Goal: Task Accomplishment & Management: Manage account settings

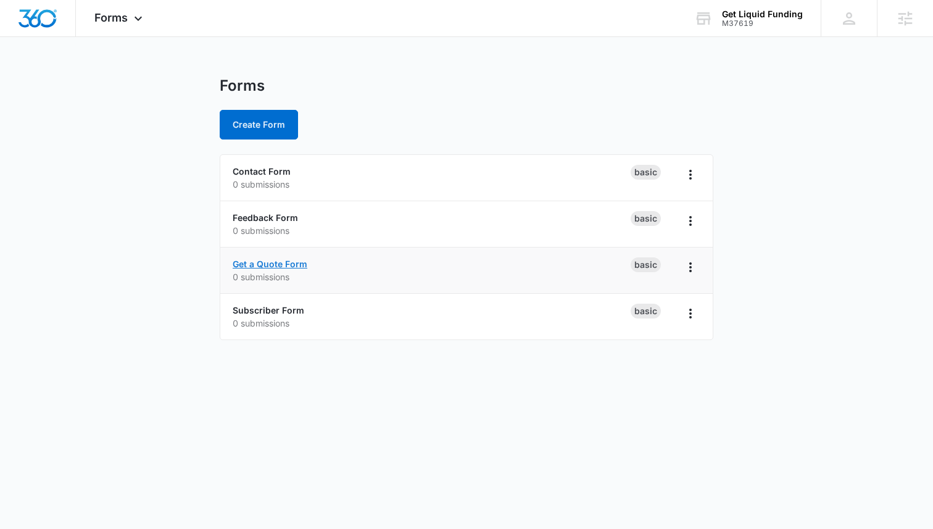
click at [267, 268] on link "Get a Quote Form" at bounding box center [270, 264] width 75 height 10
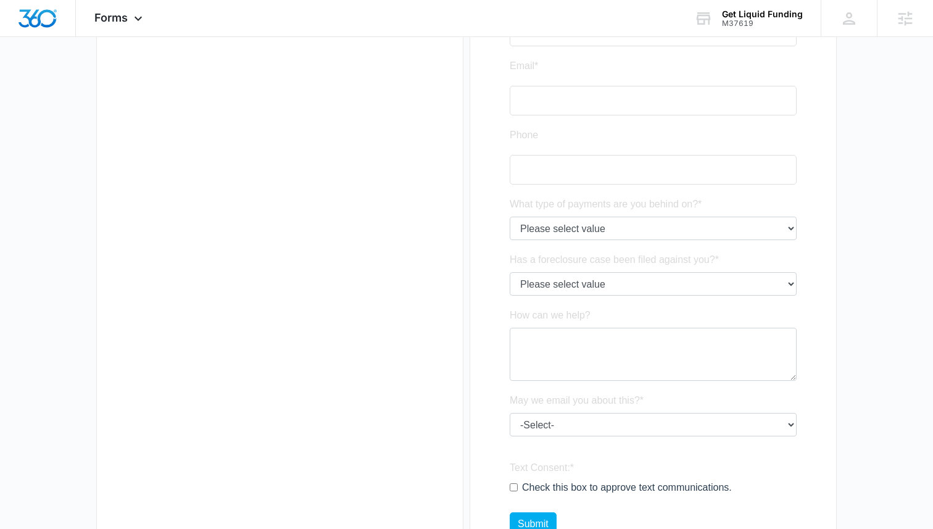
scroll to position [248, 0]
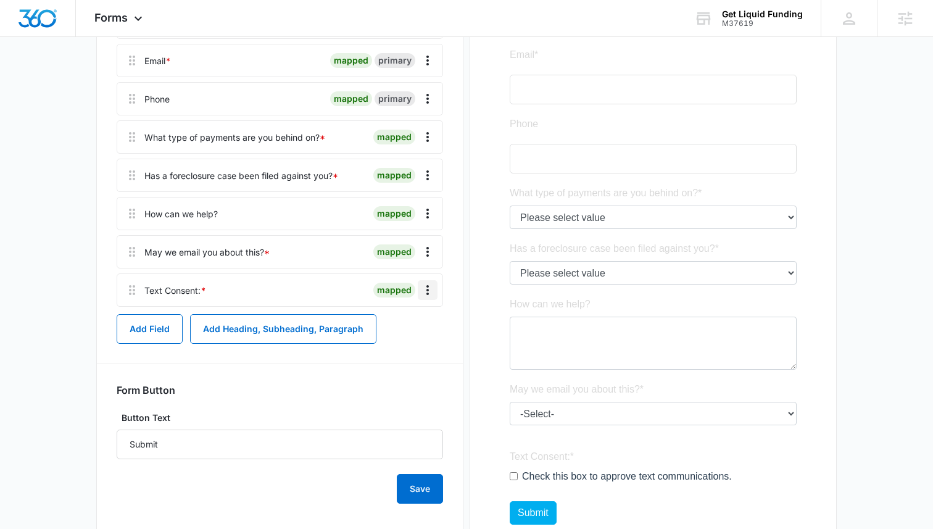
click at [425, 286] on icon "Overflow Menu" at bounding box center [427, 290] width 15 height 15
click at [425, 288] on icon "Overflow Menu" at bounding box center [427, 290] width 15 height 15
click at [393, 324] on div "Edit" at bounding box center [394, 324] width 26 height 9
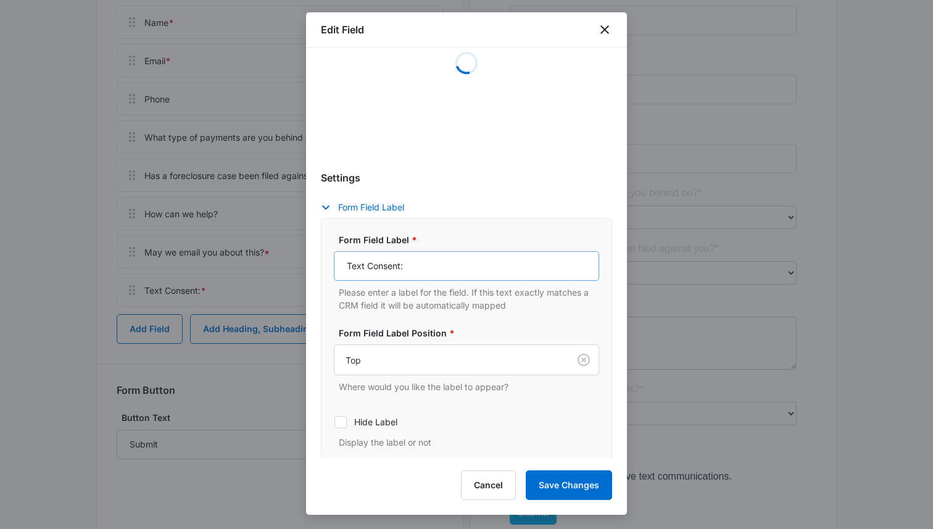
select select "386"
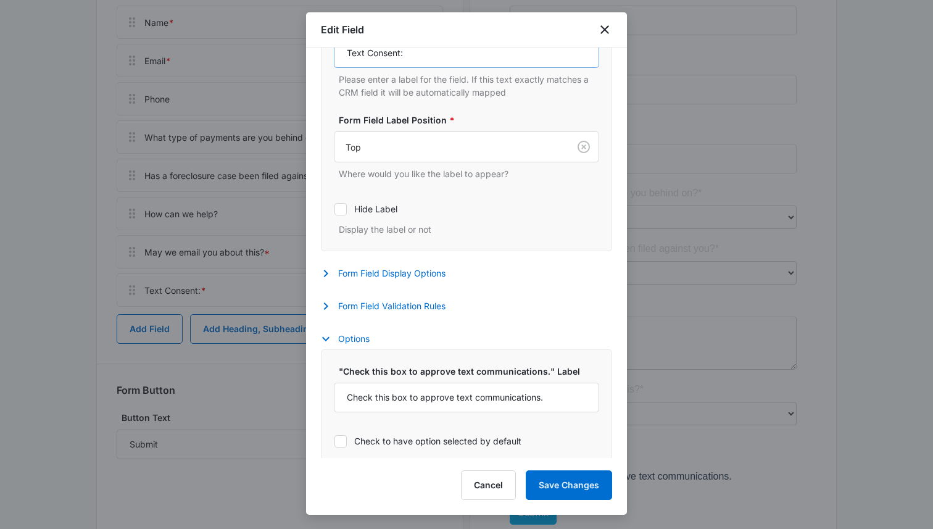
scroll to position [334, 0]
click at [424, 275] on button "Form Field Display Options" at bounding box center [389, 272] width 137 height 15
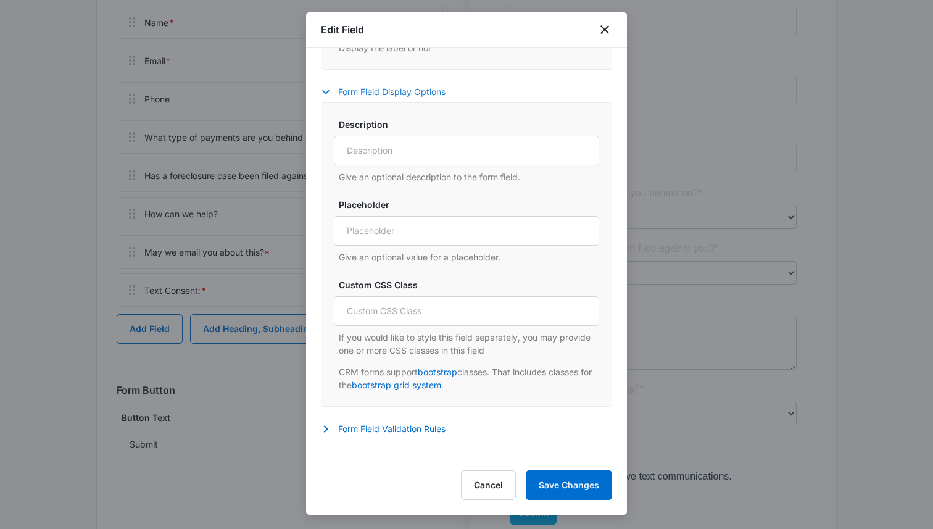
scroll to position [515, 0]
click at [406, 309] on input "Custom CSS Class" at bounding box center [466, 311] width 265 height 30
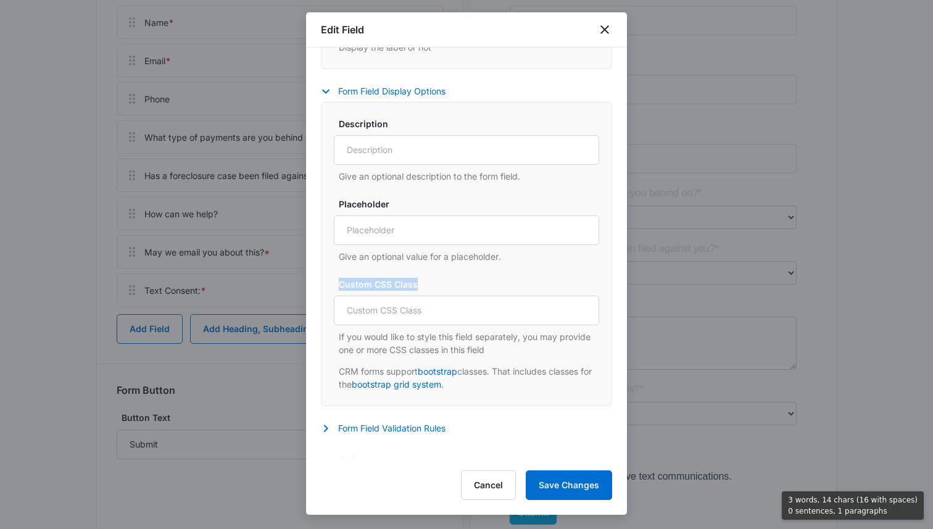
drag, startPoint x: 417, startPoint y: 283, endPoint x: 331, endPoint y: 278, distance: 85.3
click at [331, 278] on div "Description Give an optional description to the form field. Placeholder Give an…" at bounding box center [466, 254] width 291 height 304
copy label "Custom CSS Class"
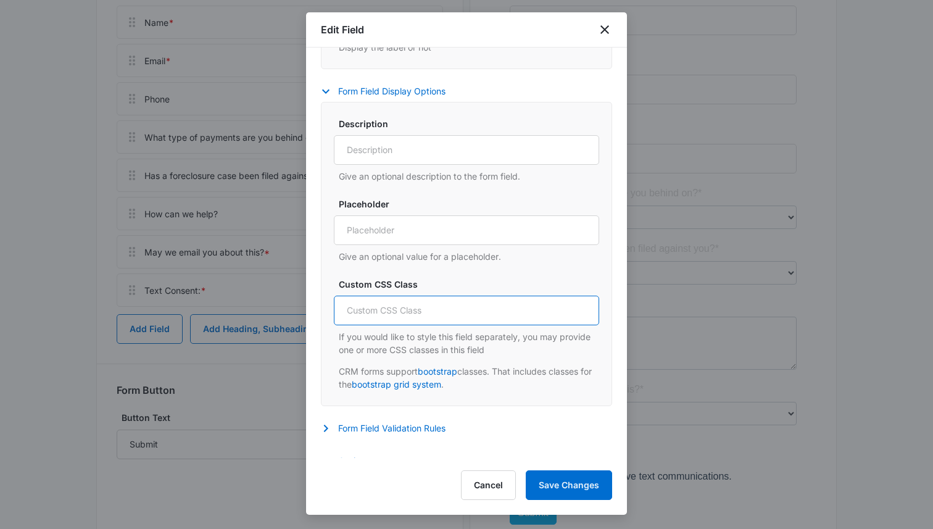
click at [477, 312] on input "Custom CSS Class" at bounding box center [466, 311] width 265 height 30
paste input ".white-font { color: white; }"
type input ".white-font { color: white; }"
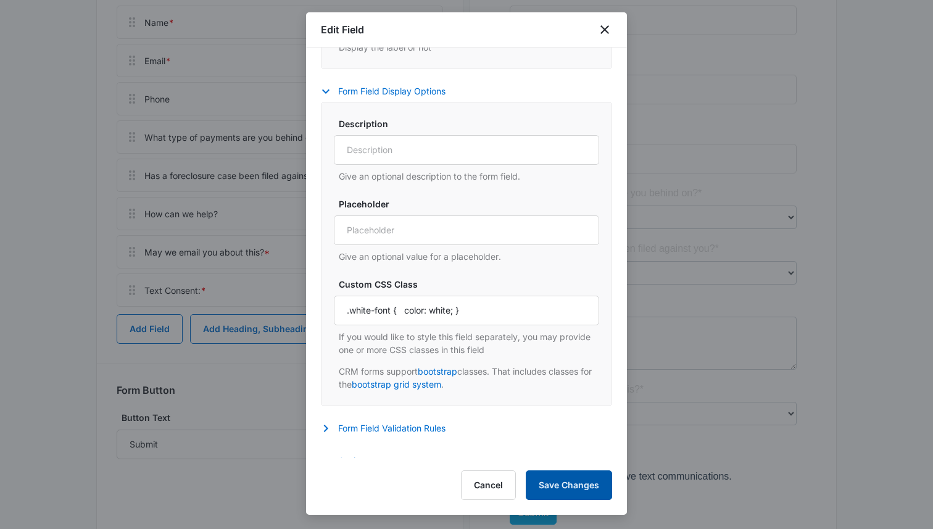
click at [562, 485] on button "Save Changes" at bounding box center [569, 485] width 86 height 30
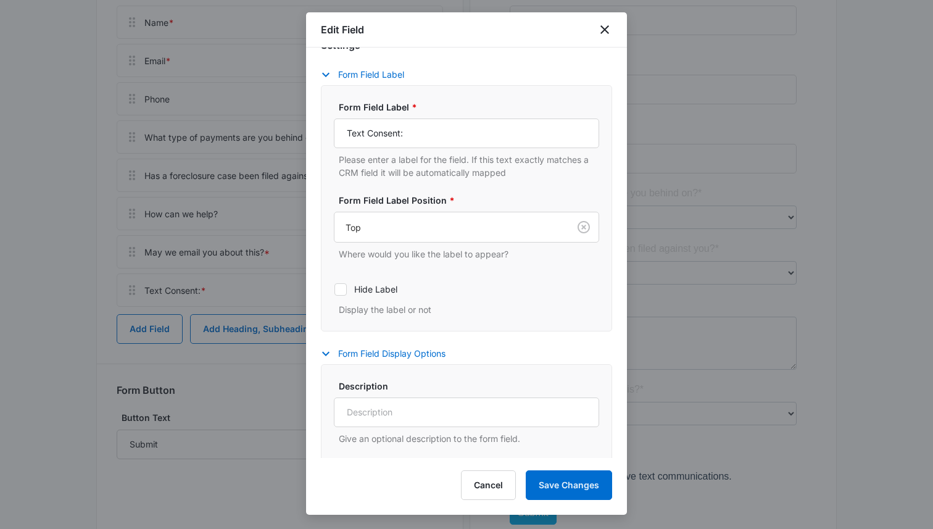
scroll to position [0, 0]
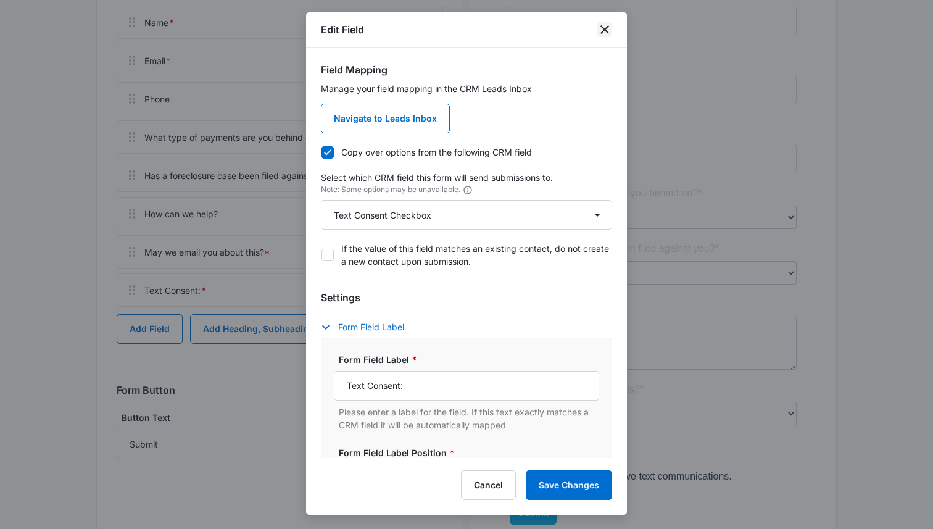
click at [606, 34] on icon "close" at bounding box center [604, 29] width 15 height 15
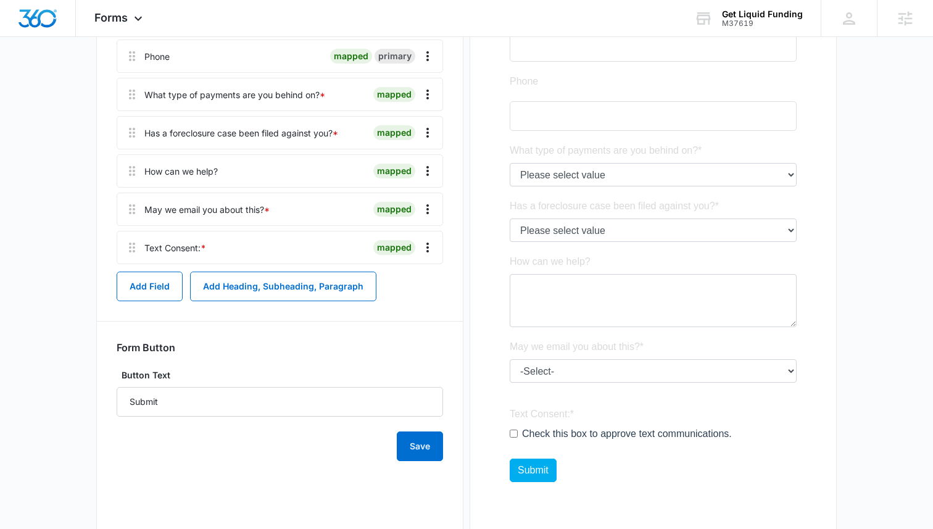
scroll to position [327, 0]
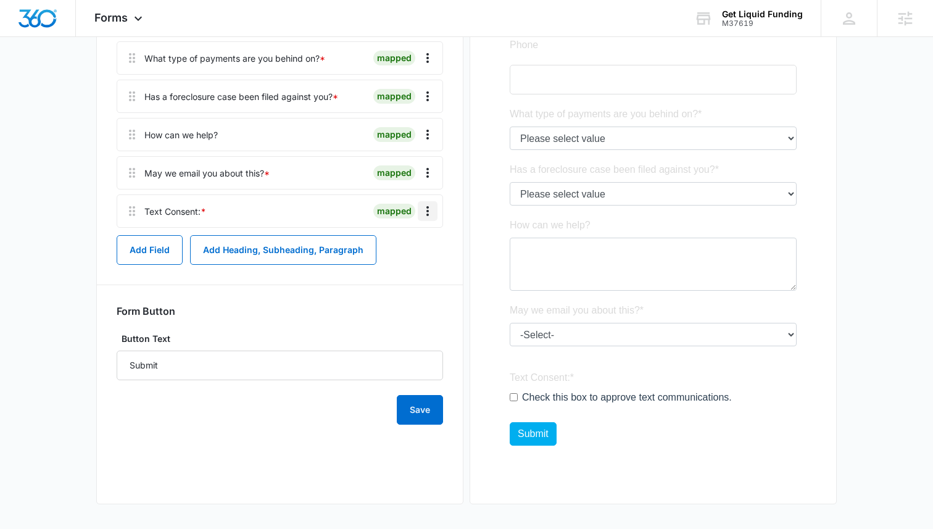
click at [422, 210] on icon "Overflow Menu" at bounding box center [427, 211] width 15 height 15
click at [397, 241] on div "Edit" at bounding box center [394, 245] width 26 height 9
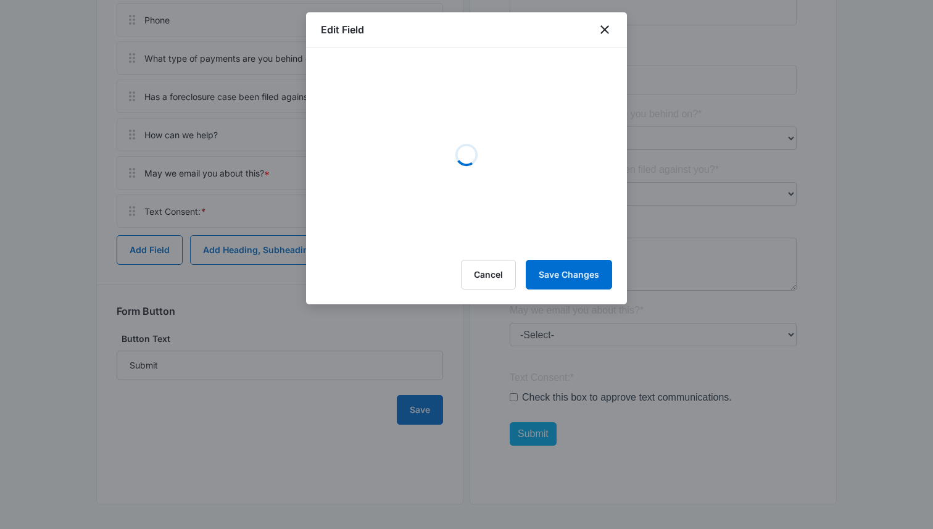
select select "386"
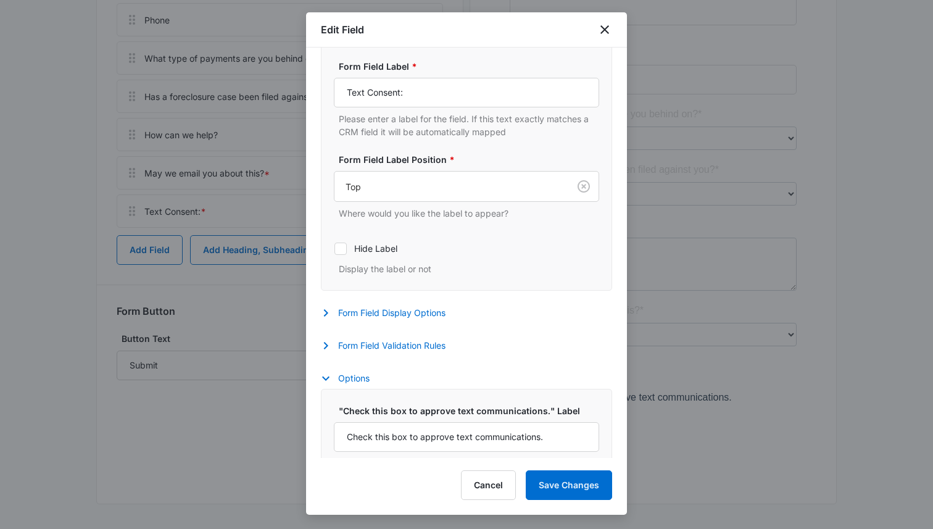
scroll to position [346, 0]
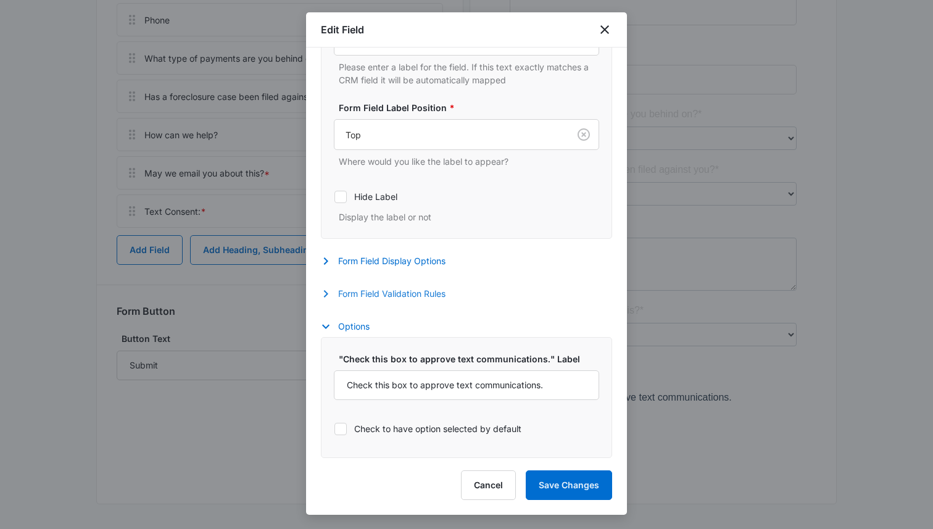
click at [372, 291] on button "Form Field Validation Rules" at bounding box center [389, 293] width 137 height 15
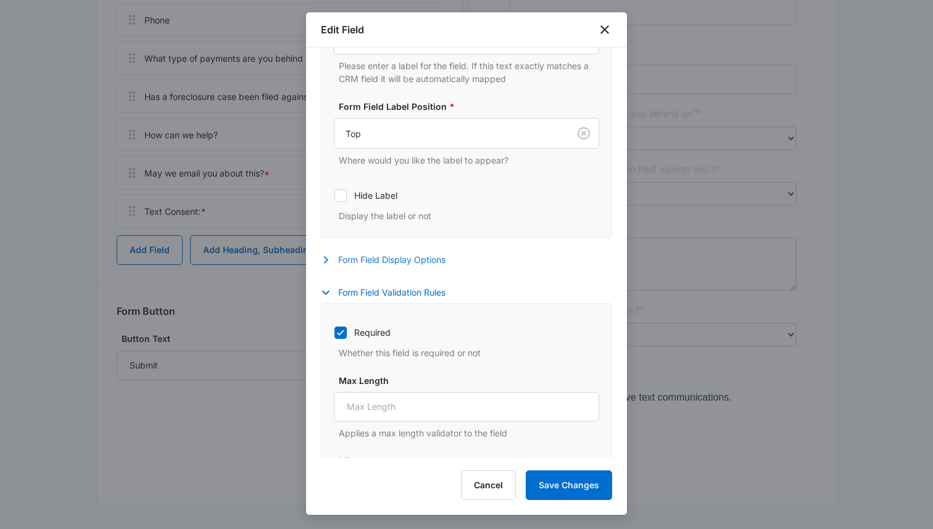
click at [375, 261] on button "Form Field Display Options" at bounding box center [389, 259] width 137 height 15
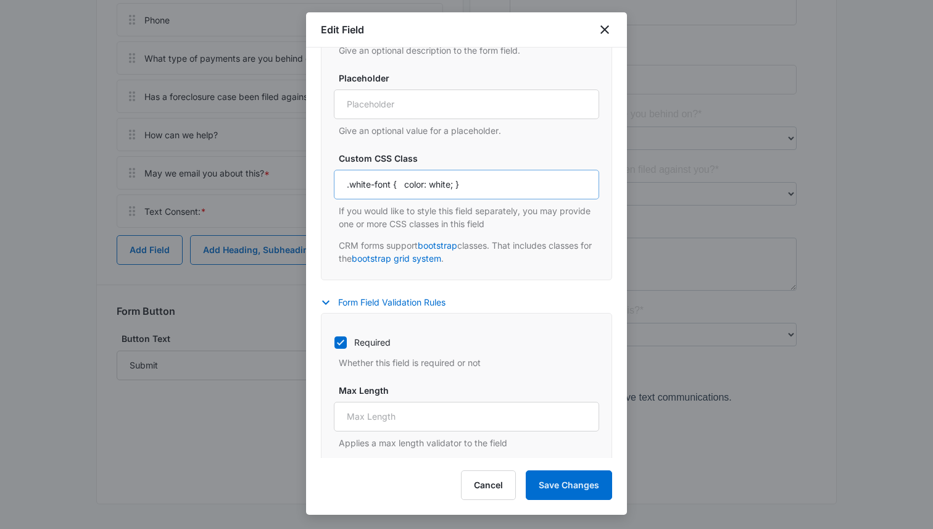
scroll to position [673, 0]
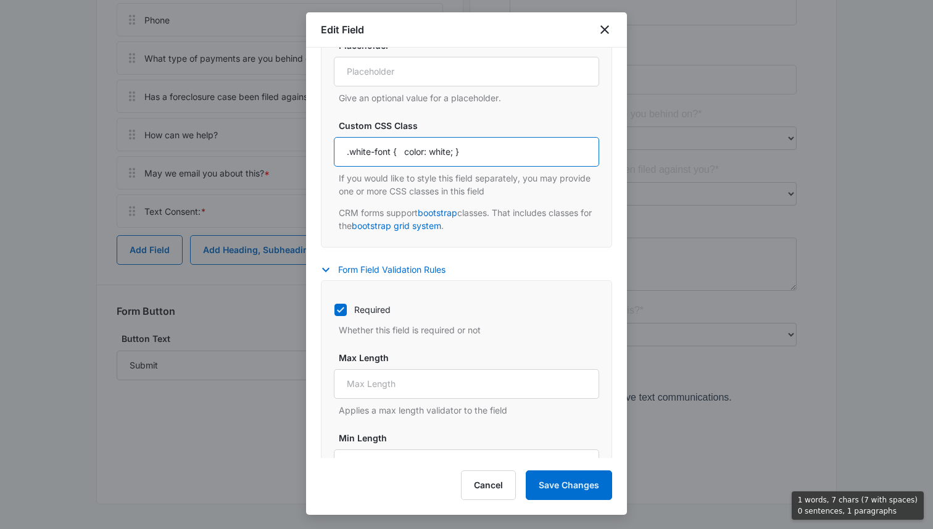
drag, startPoint x: 375, startPoint y: 153, endPoint x: 315, endPoint y: 154, distance: 59.3
click at [314, 153] on div "Field Mapping Manage your field mapping in the CRM Leads Inbox Navigate to Lead…" at bounding box center [466, 253] width 321 height 410
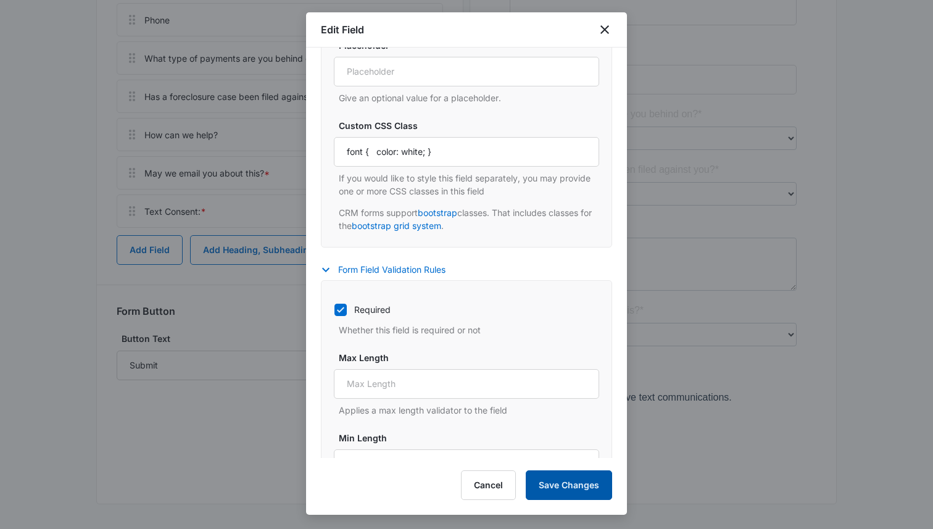
click at [549, 477] on button "Save Changes" at bounding box center [569, 485] width 86 height 30
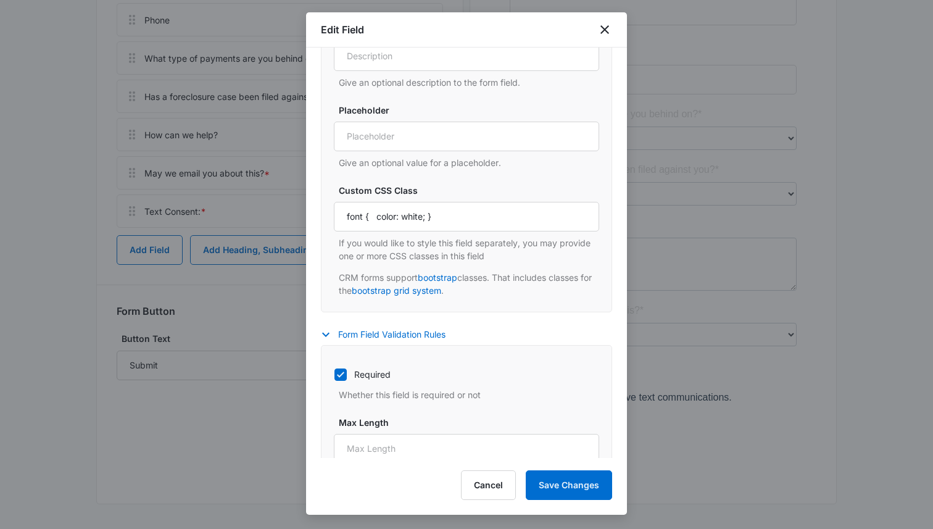
scroll to position [584, 0]
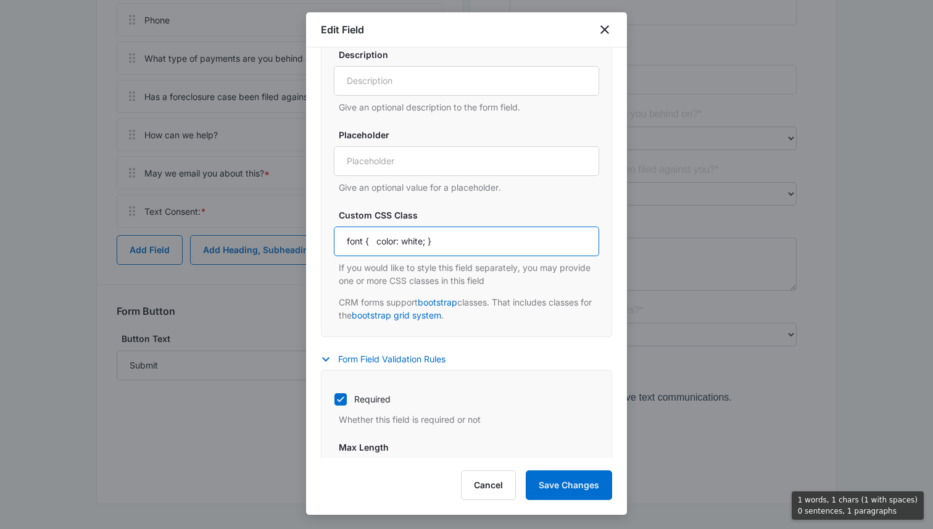
drag, startPoint x: 375, startPoint y: 241, endPoint x: 364, endPoint y: 240, distance: 11.2
click at [364, 240] on input "font { color: white; }" at bounding box center [466, 242] width 265 height 30
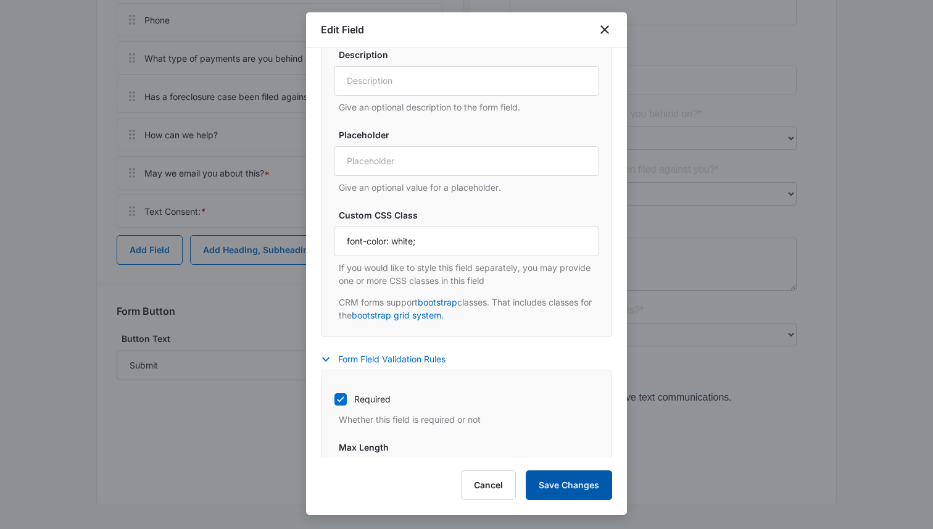
click at [559, 483] on button "Save Changes" at bounding box center [569, 485] width 86 height 30
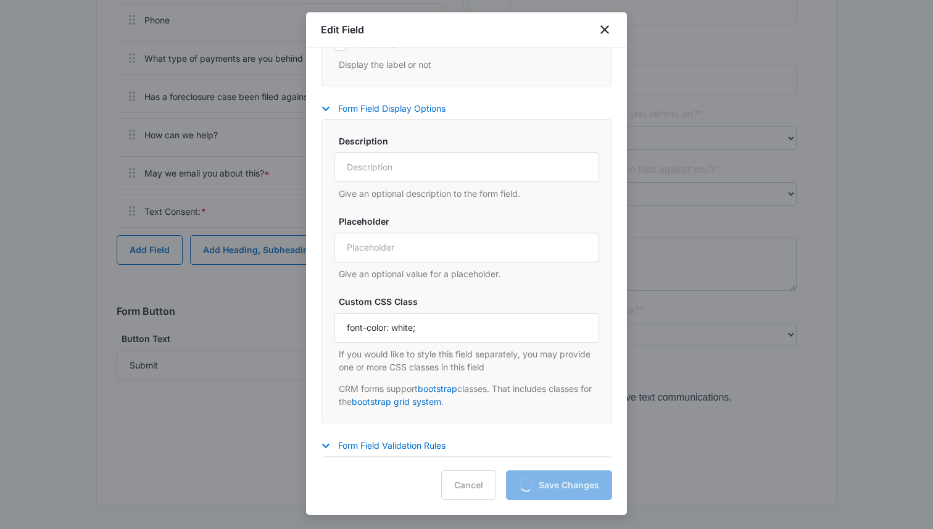
scroll to position [564, 0]
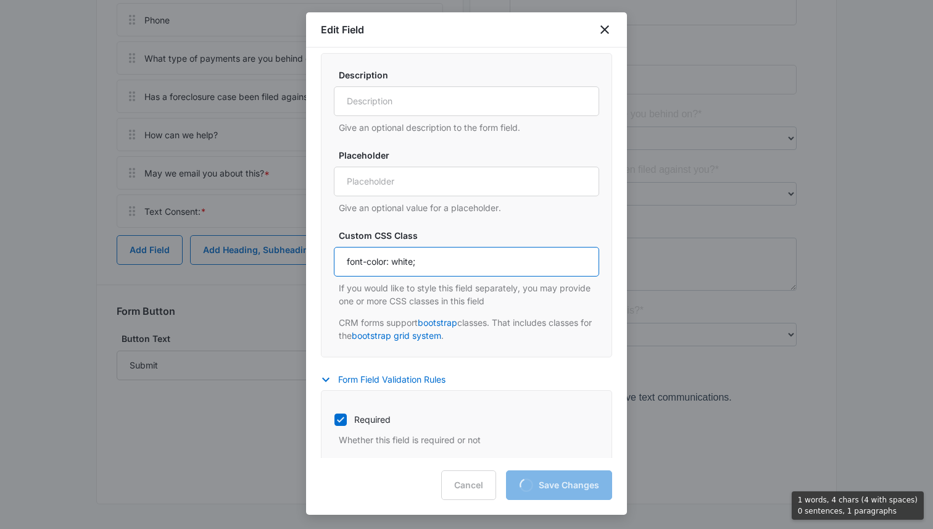
drag, startPoint x: 365, startPoint y: 261, endPoint x: 341, endPoint y: 261, distance: 24.1
click at [341, 261] on input "font-color: white;" at bounding box center [466, 262] width 265 height 30
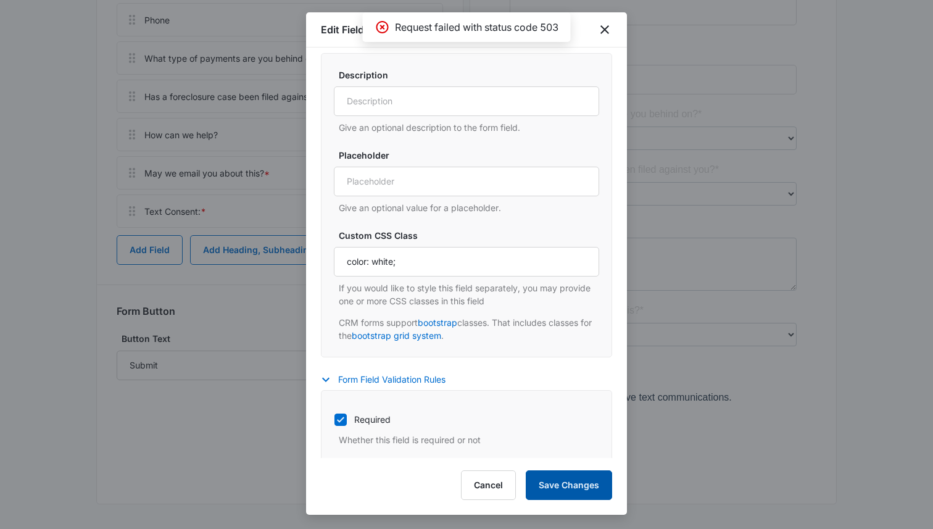
click at [557, 478] on button "Save Changes" at bounding box center [569, 485] width 86 height 30
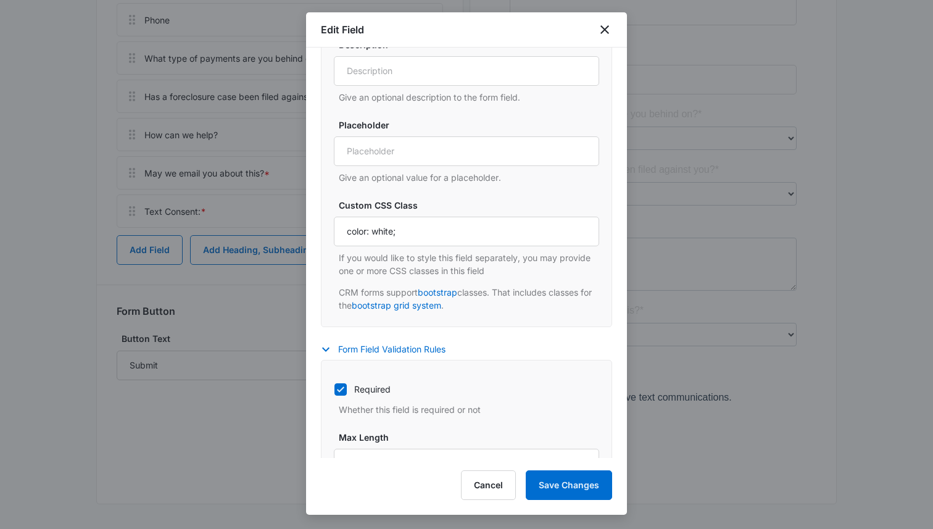
scroll to position [529, 0]
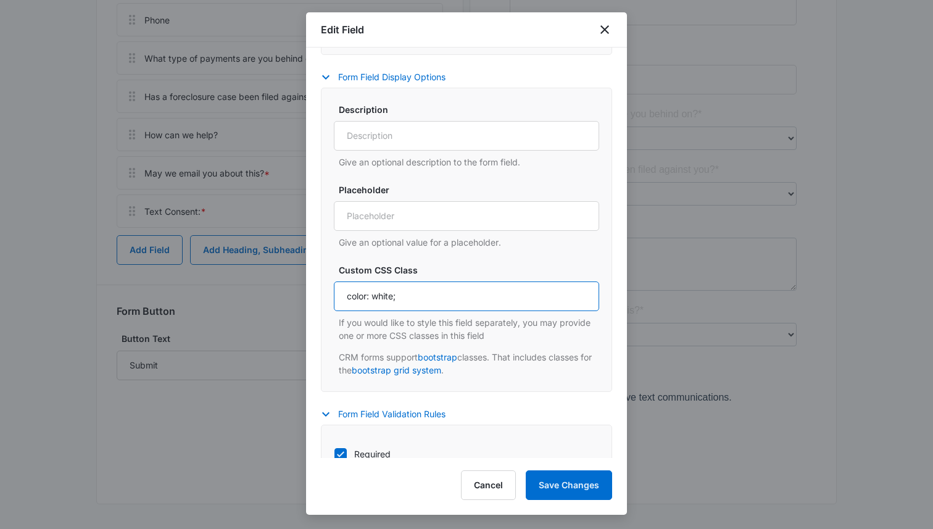
click at [346, 296] on input "color: white;" at bounding box center [466, 296] width 265 height 30
type input "font-color: #ffffff;"
click at [576, 489] on button "Save Changes" at bounding box center [569, 485] width 86 height 30
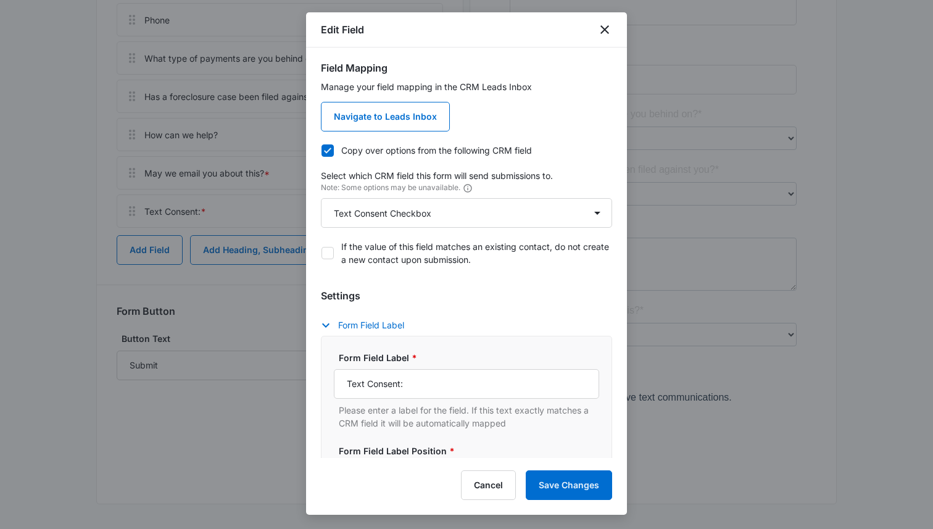
scroll to position [0, 0]
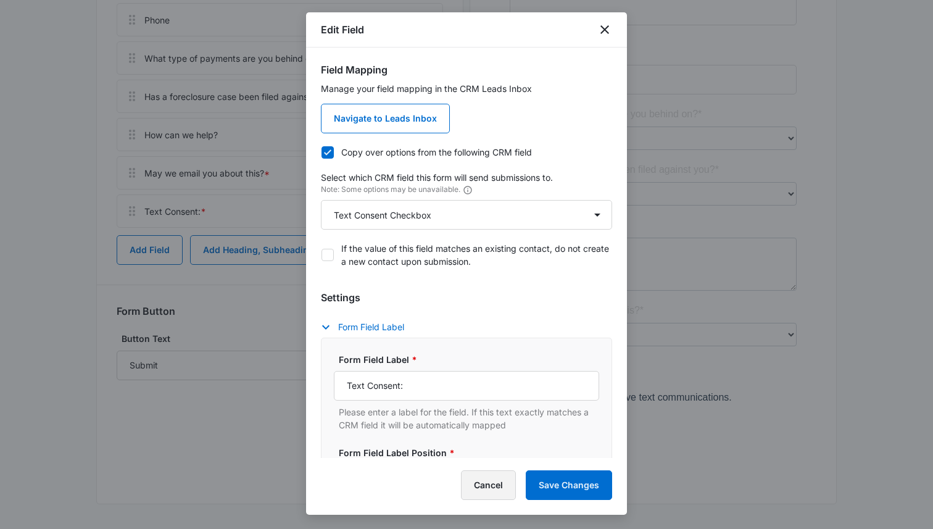
click at [498, 478] on button "Cancel" at bounding box center [488, 485] width 55 height 30
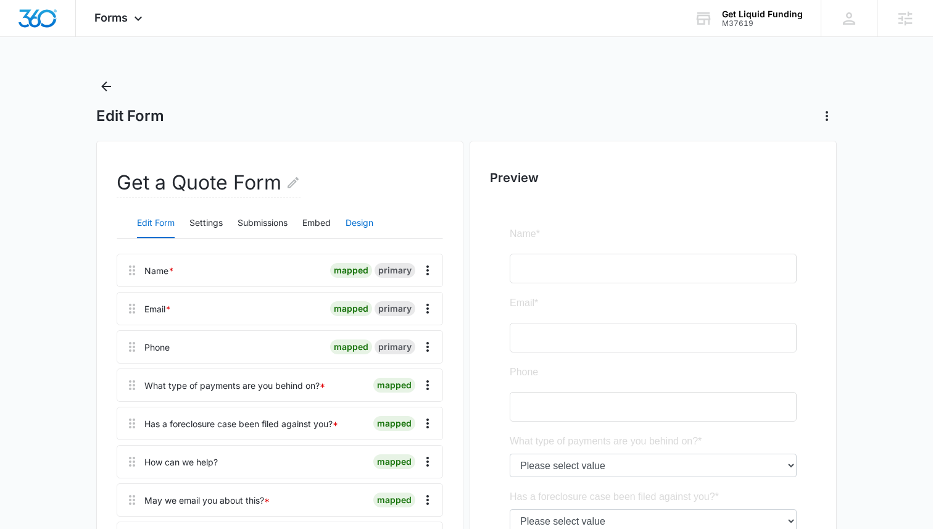
click at [354, 221] on button "Design" at bounding box center [360, 224] width 28 height 30
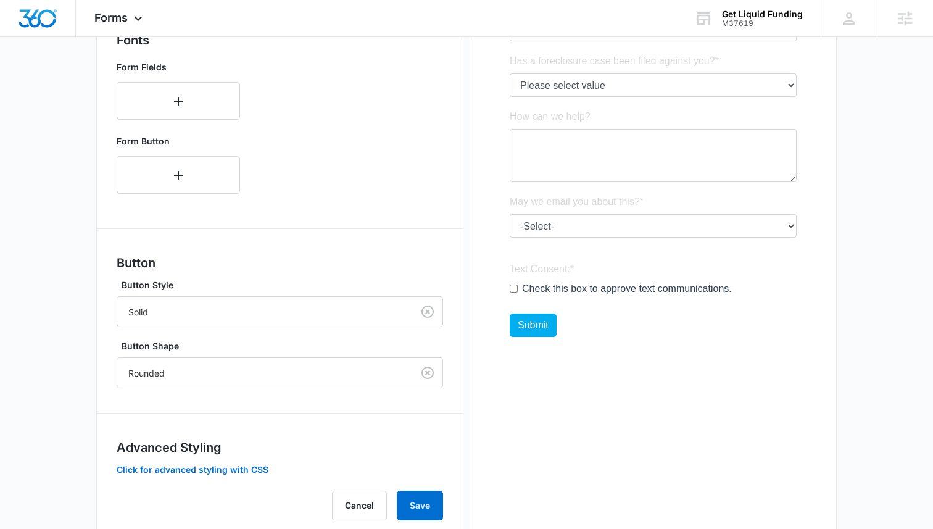
scroll to position [472, 0]
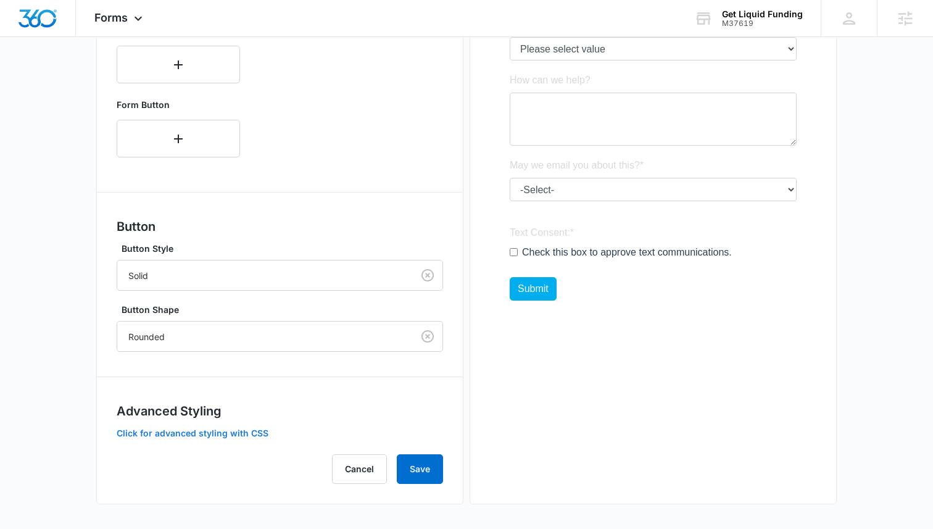
click at [256, 435] on button "Click for advanced styling with CSS" at bounding box center [193, 433] width 152 height 9
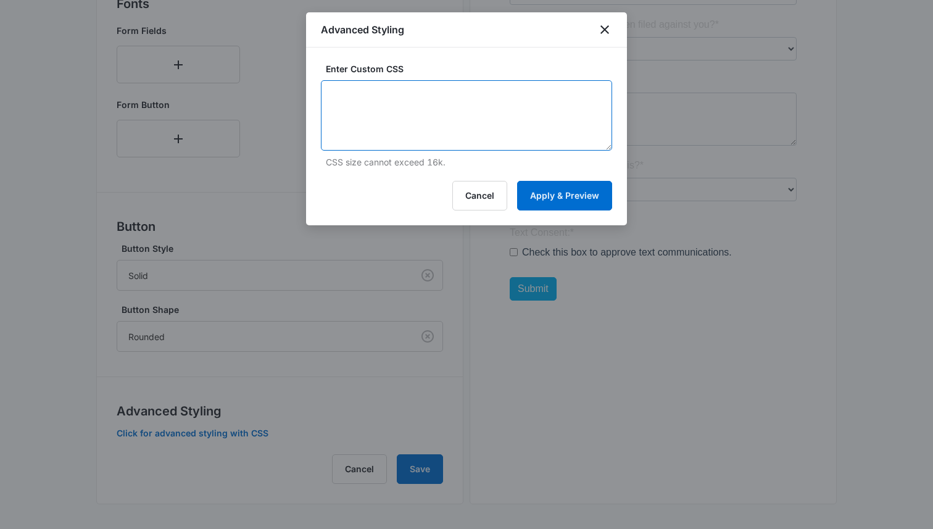
click at [403, 119] on textarea at bounding box center [466, 115] width 291 height 70
paste textarea ".white-font { color: white; }"
type textarea ".white-font { color: white; }"
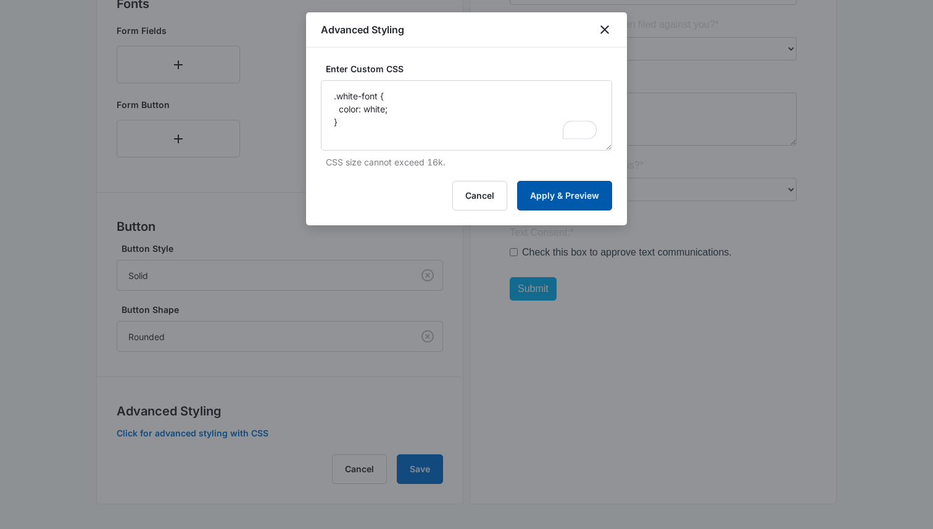
click at [538, 194] on button "Apply & Preview" at bounding box center [564, 196] width 95 height 30
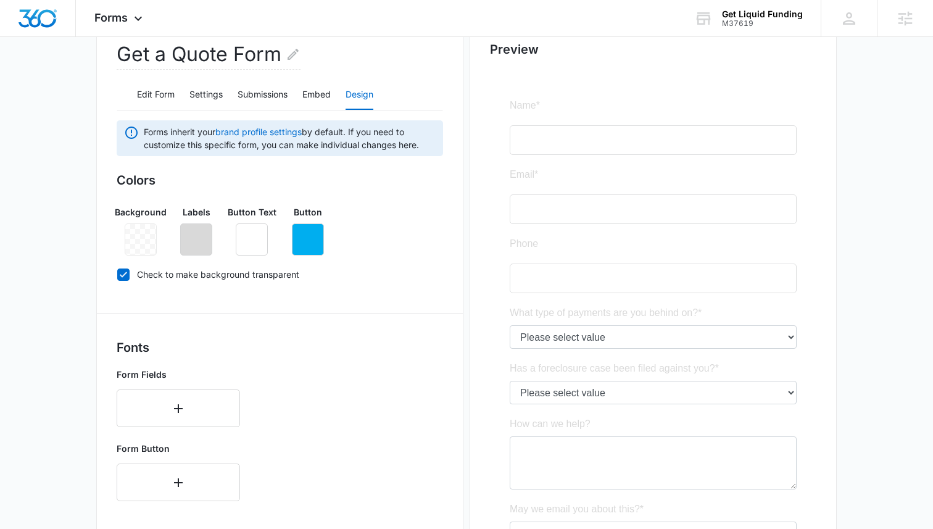
scroll to position [152, 0]
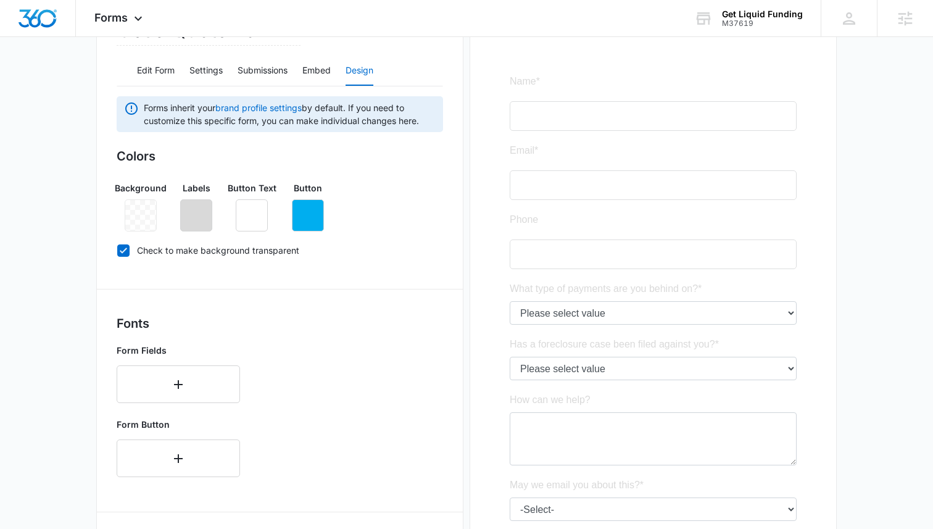
click at [536, 123] on div at bounding box center [653, 353] width 327 height 612
click at [536, 120] on div at bounding box center [653, 353] width 327 height 612
click at [556, 212] on div at bounding box center [653, 353] width 327 height 612
click at [556, 275] on div at bounding box center [653, 353] width 327 height 612
click at [559, 423] on div at bounding box center [653, 353] width 327 height 612
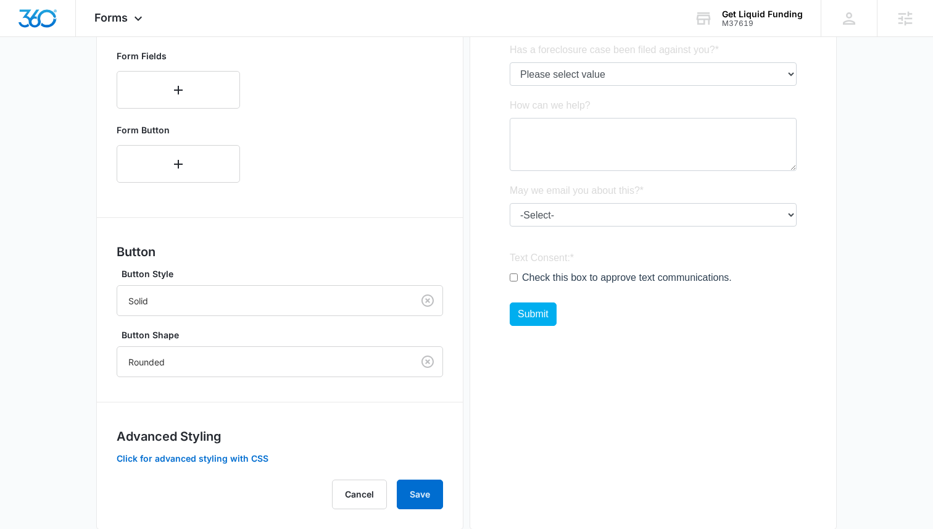
scroll to position [472, 0]
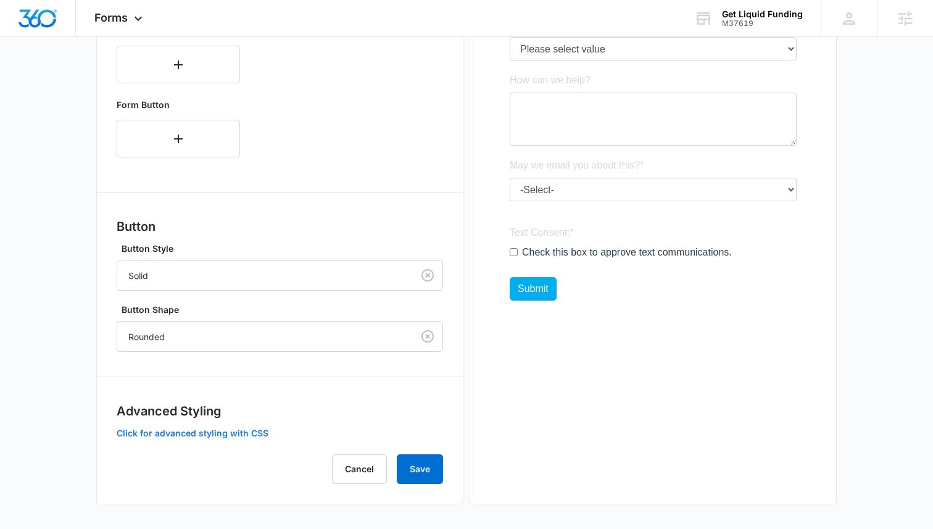
click at [254, 430] on button "Click for advanced styling with CSS" at bounding box center [193, 433] width 152 height 9
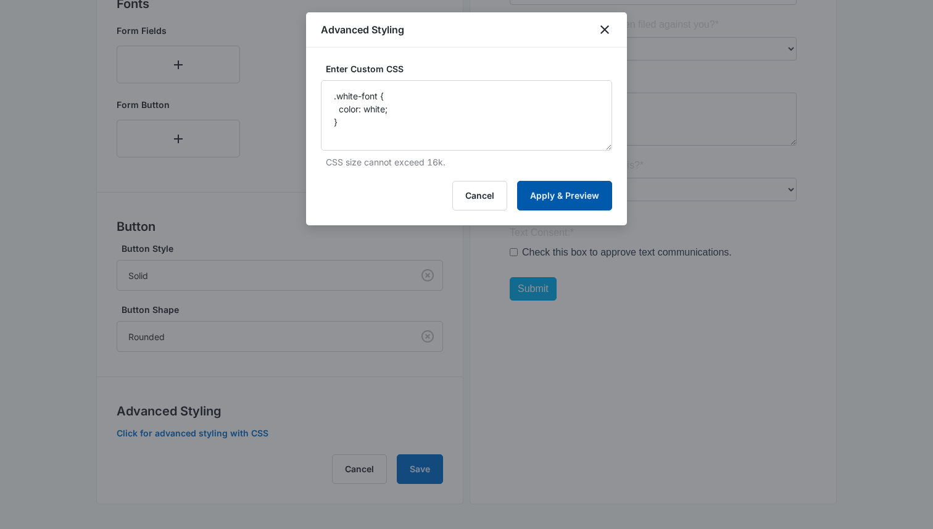
click at [531, 202] on button "Apply & Preview" at bounding box center [564, 196] width 95 height 30
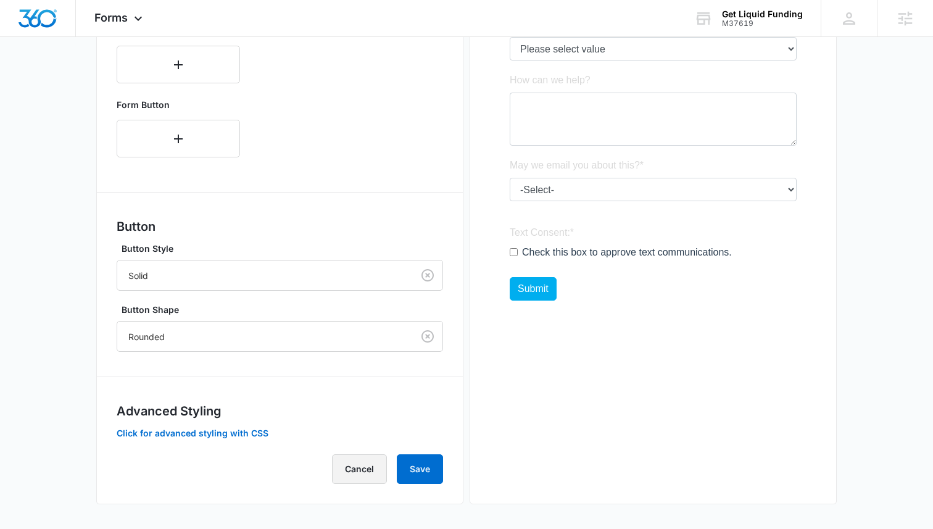
click at [365, 456] on button "Cancel" at bounding box center [359, 469] width 55 height 30
click at [260, 432] on button "Click for advanced styling with CSS" at bounding box center [193, 433] width 152 height 9
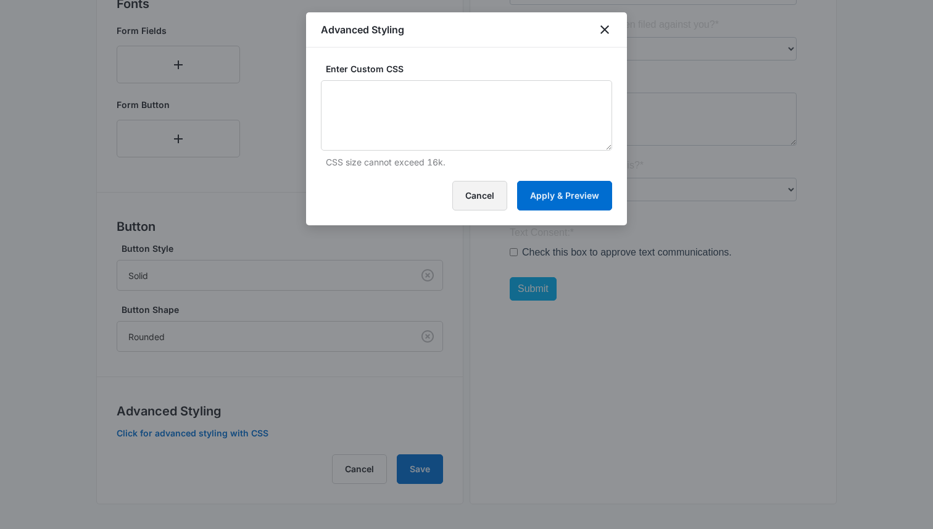
click at [491, 193] on button "Cancel" at bounding box center [479, 196] width 55 height 30
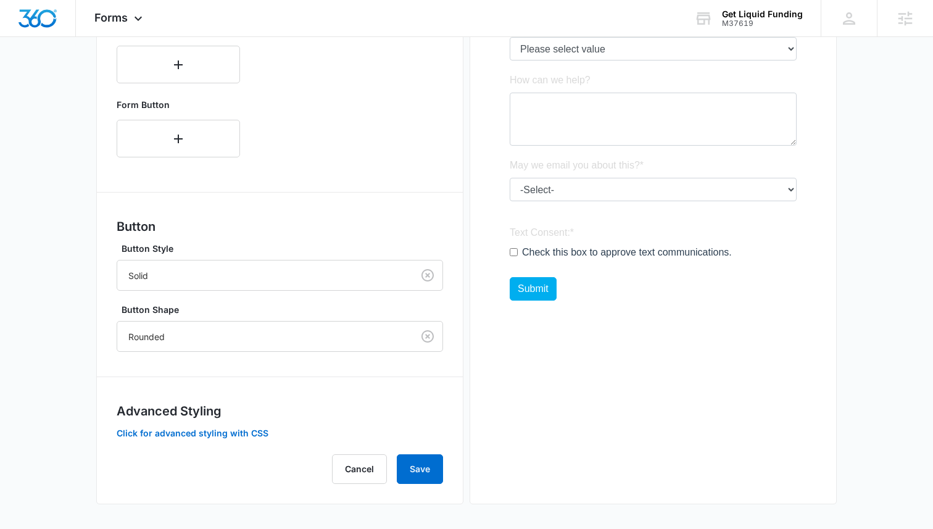
click at [607, 109] on div at bounding box center [653, 33] width 327 height 612
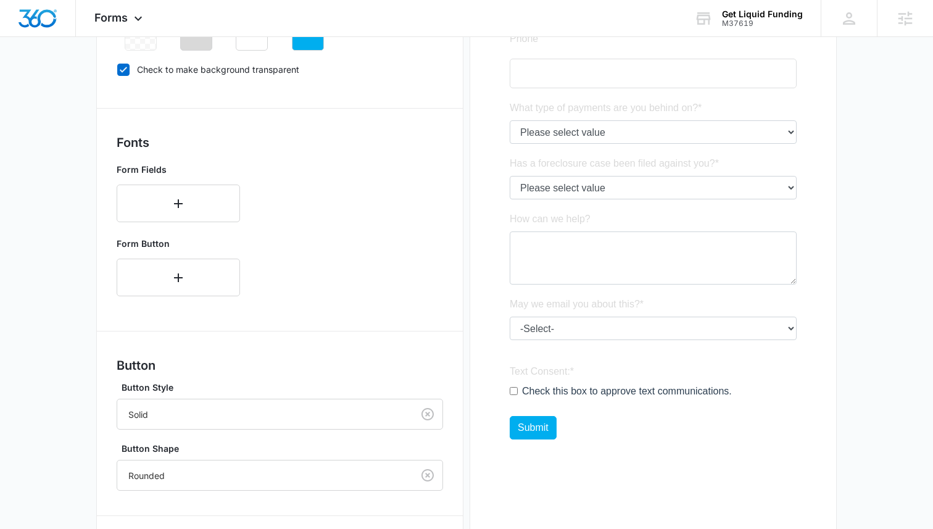
scroll to position [322, 0]
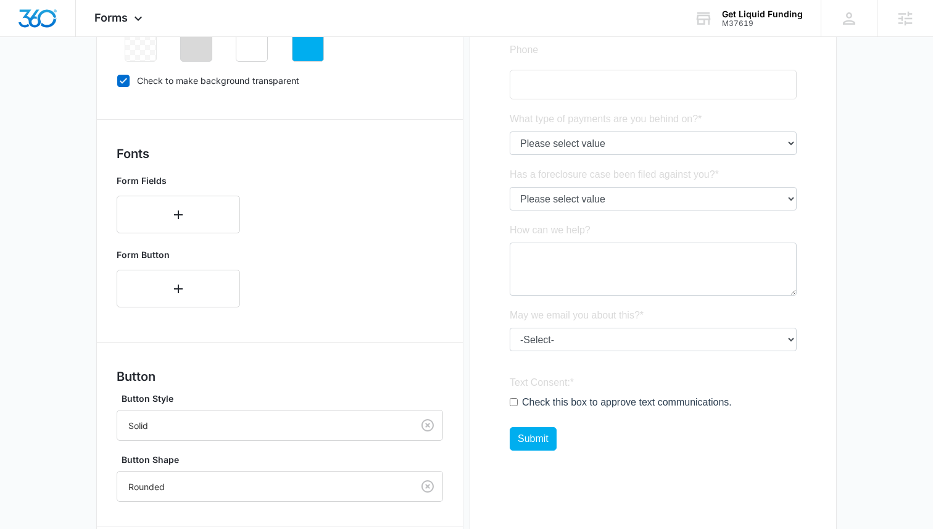
click at [607, 109] on div at bounding box center [653, 183] width 327 height 612
click at [607, 96] on div at bounding box center [653, 183] width 327 height 612
click at [607, 93] on div at bounding box center [653, 183] width 327 height 612
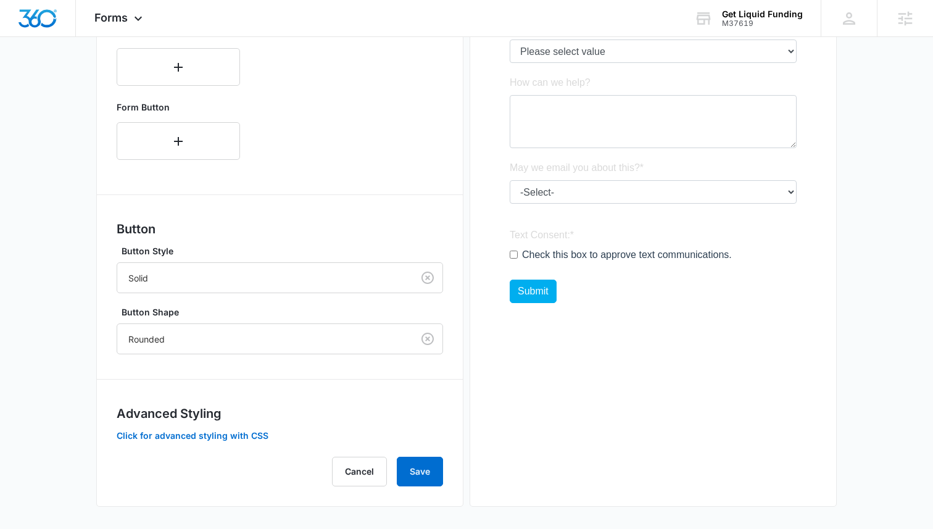
scroll to position [472, 0]
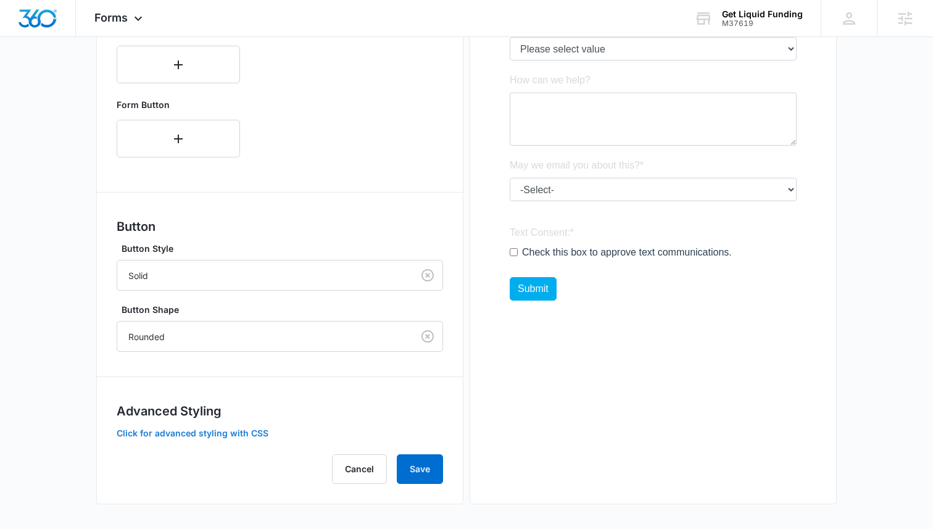
click at [251, 435] on button "Click for advanced styling with CSS" at bounding box center [193, 433] width 152 height 9
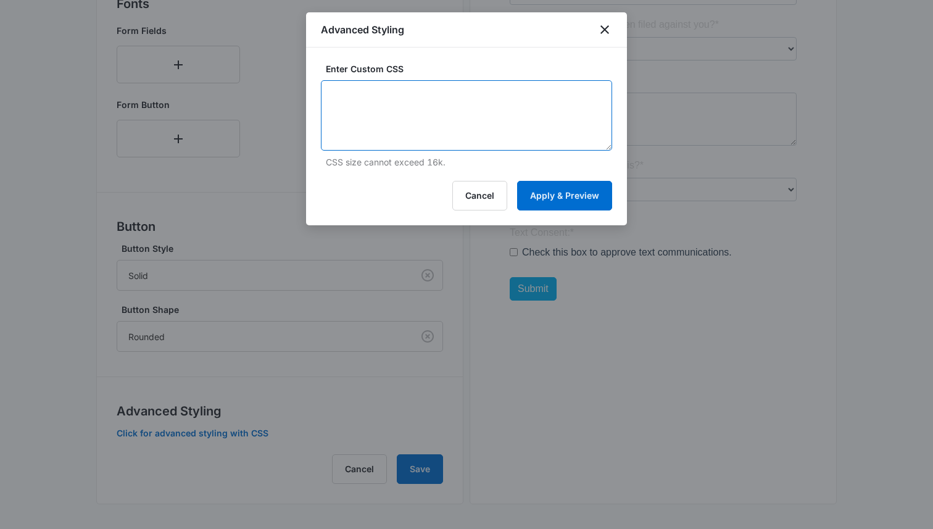
click at [391, 97] on textarea at bounding box center [466, 115] width 291 height 70
paste textarea ".white-font { color: white; }"
drag, startPoint x: 362, startPoint y: 94, endPoint x: 323, endPoint y: 94, distance: 38.9
click at [323, 94] on textarea ".white-font { color: white; }" at bounding box center [466, 115] width 291 height 70
type textarea ".font { color: white; }"
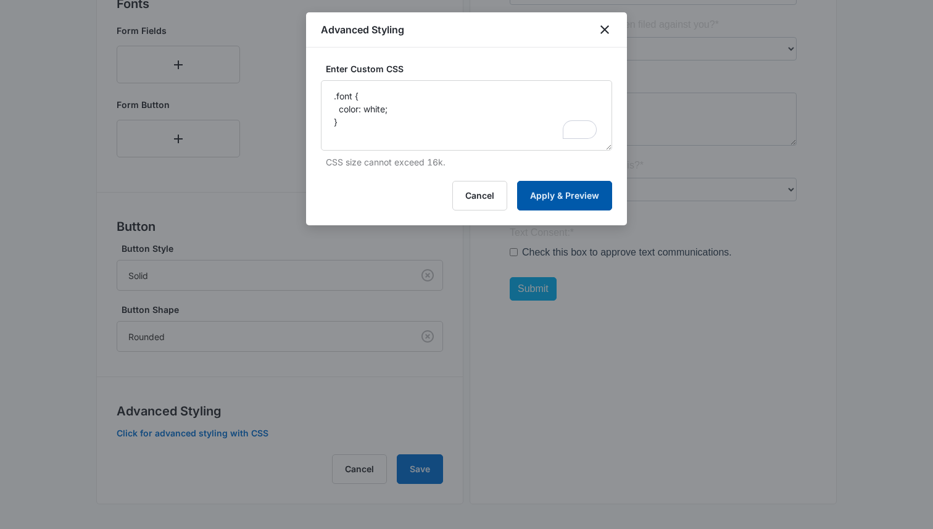
click at [535, 186] on button "Apply & Preview" at bounding box center [564, 196] width 95 height 30
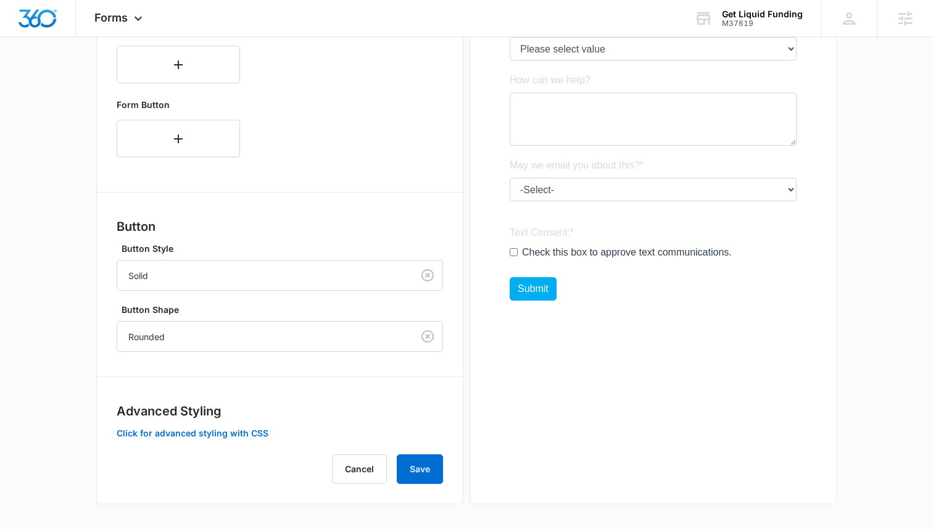
click at [537, 143] on div at bounding box center [653, 33] width 327 height 612
click at [418, 459] on button "Save" at bounding box center [420, 469] width 46 height 30
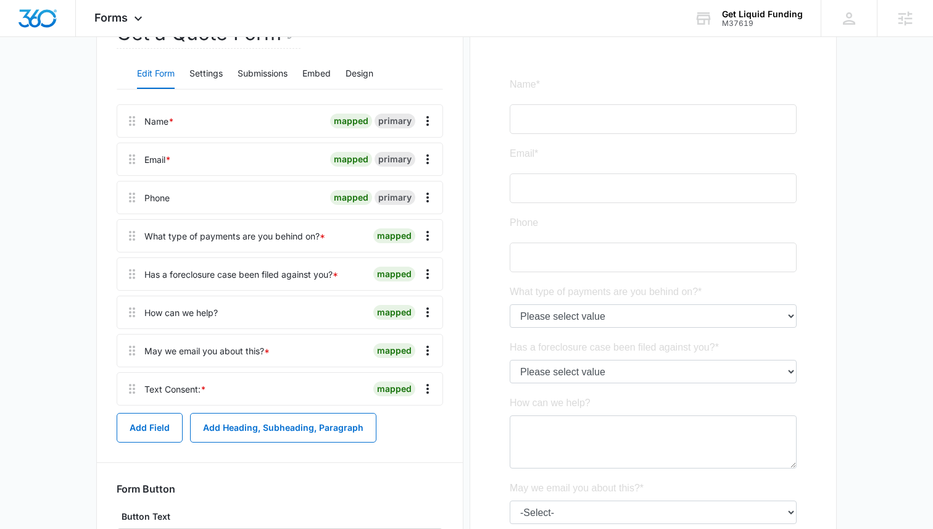
scroll to position [296, 0]
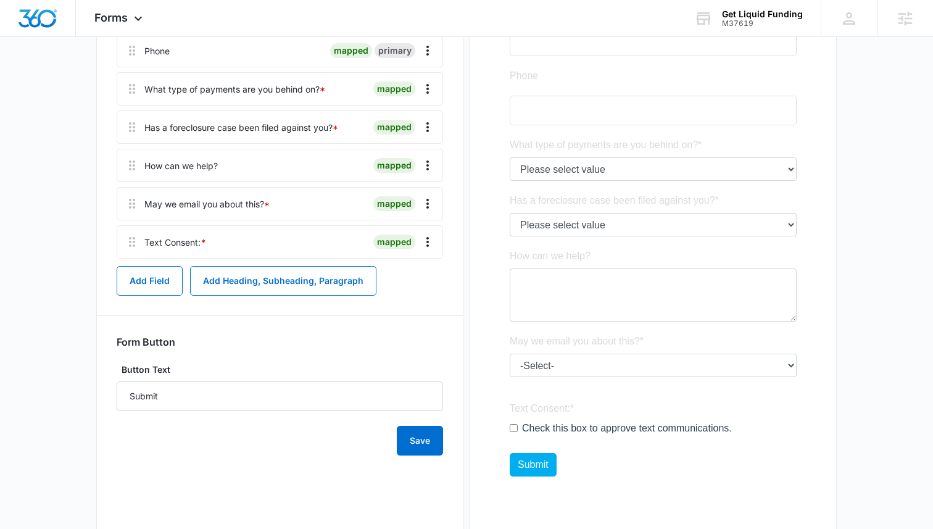
click at [541, 288] on div at bounding box center [653, 209] width 327 height 612
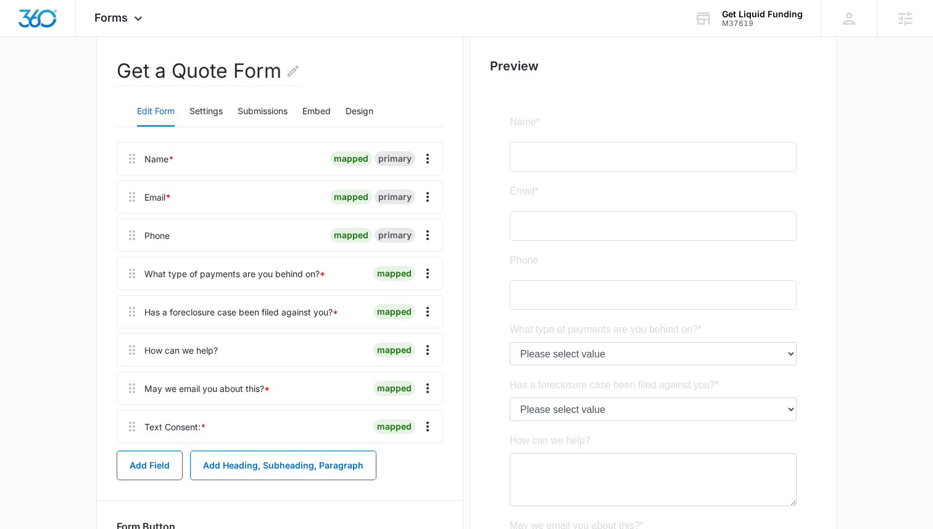
scroll to position [103, 0]
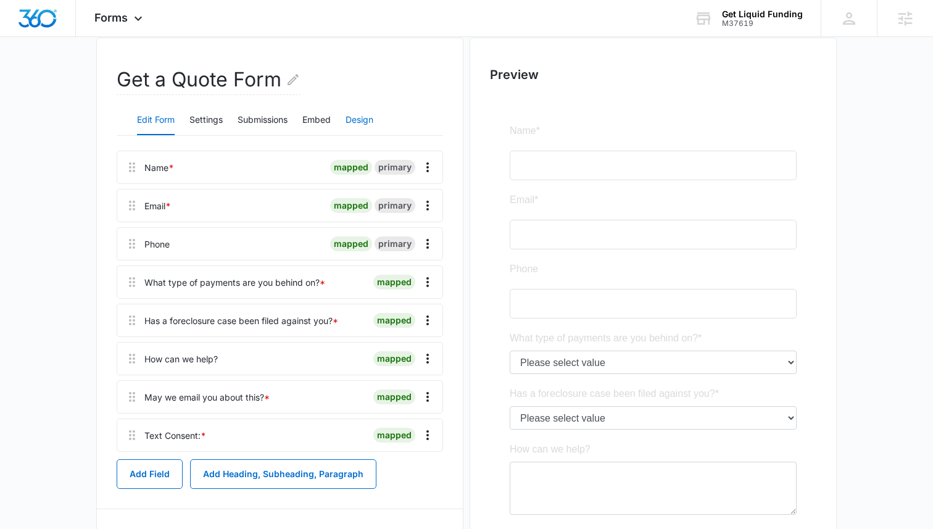
click at [348, 117] on button "Design" at bounding box center [360, 121] width 28 height 30
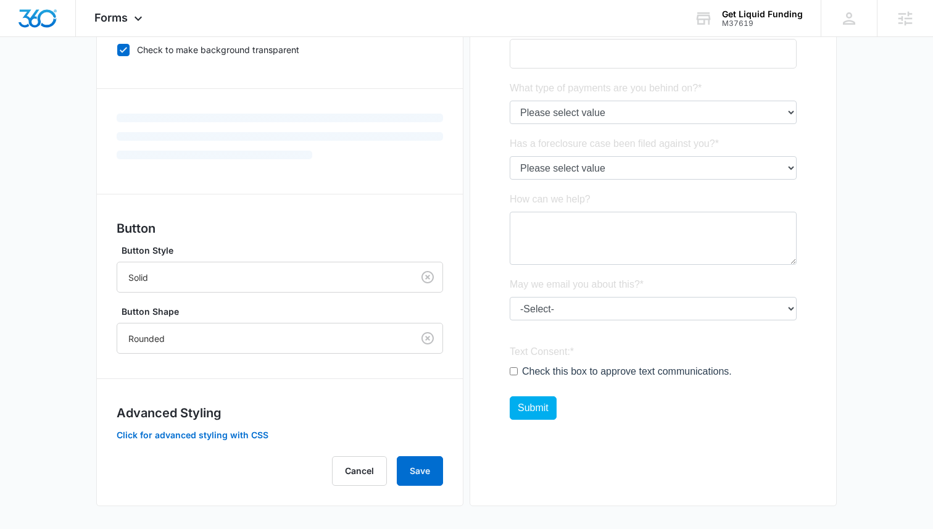
scroll to position [355, 0]
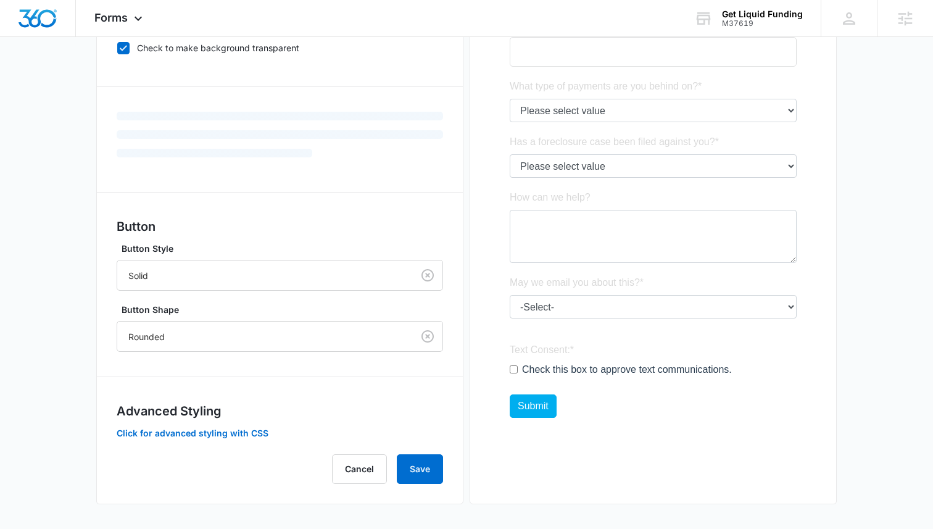
click at [236, 426] on div "Advanced Styling Click for advanced styling with CSS" at bounding box center [280, 421] width 327 height 38
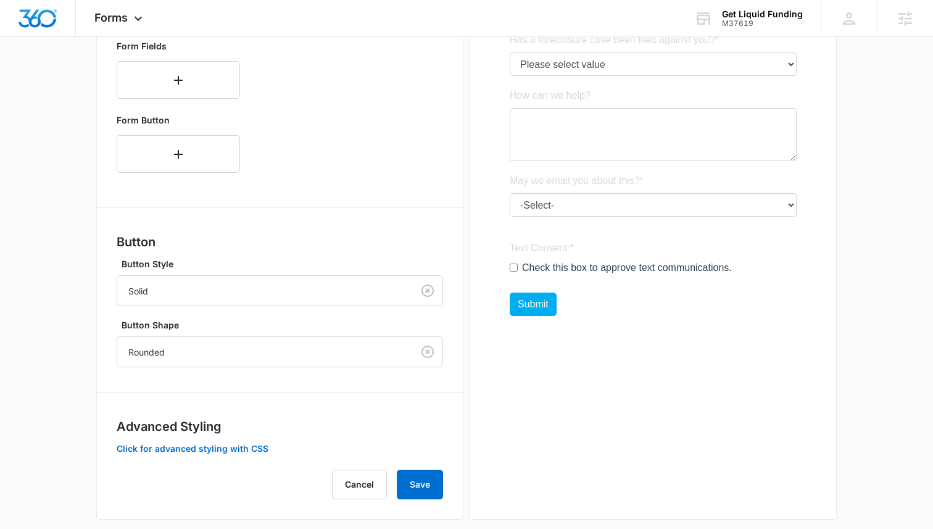
scroll to position [472, 0]
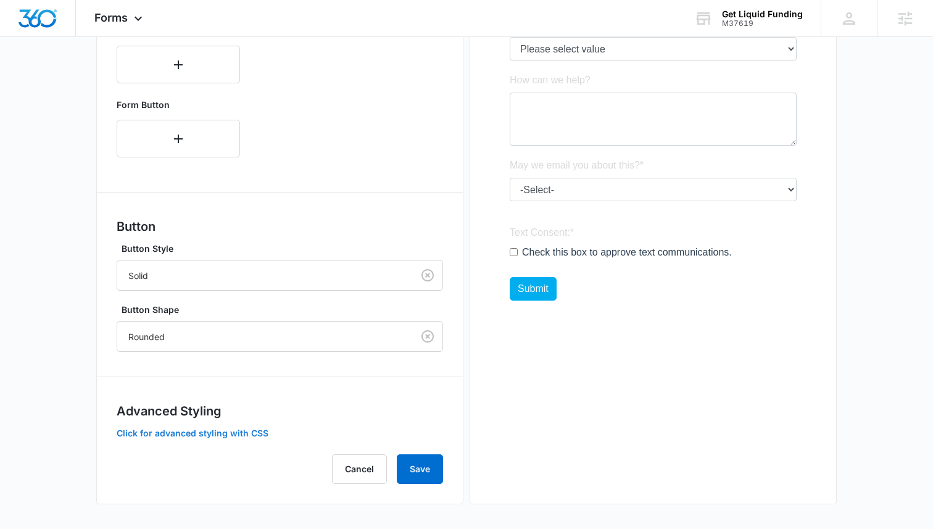
click at [239, 431] on button "Click for advanced styling with CSS" at bounding box center [193, 433] width 152 height 9
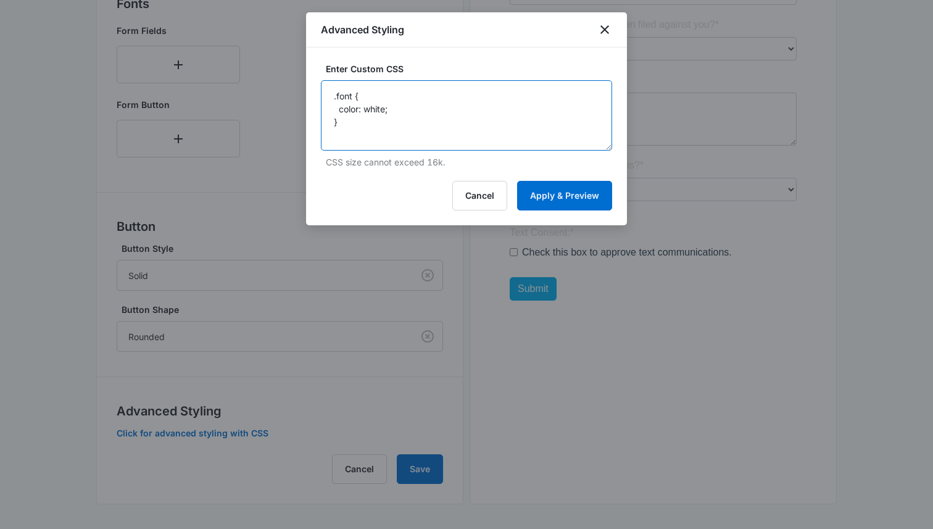
drag, startPoint x: 391, startPoint y: 128, endPoint x: 299, endPoint y: 30, distance: 134.5
click at [299, 30] on body "Forms Apps Reputation Websites Forms CRM Email Social Content Ads Intelligence …" at bounding box center [466, 28] width 933 height 1001
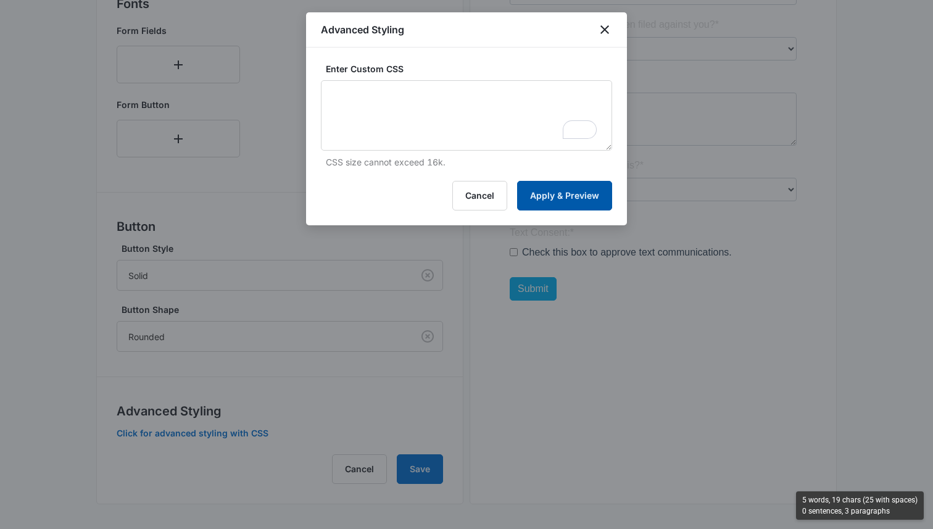
click at [556, 197] on button "Apply & Preview" at bounding box center [564, 196] width 95 height 30
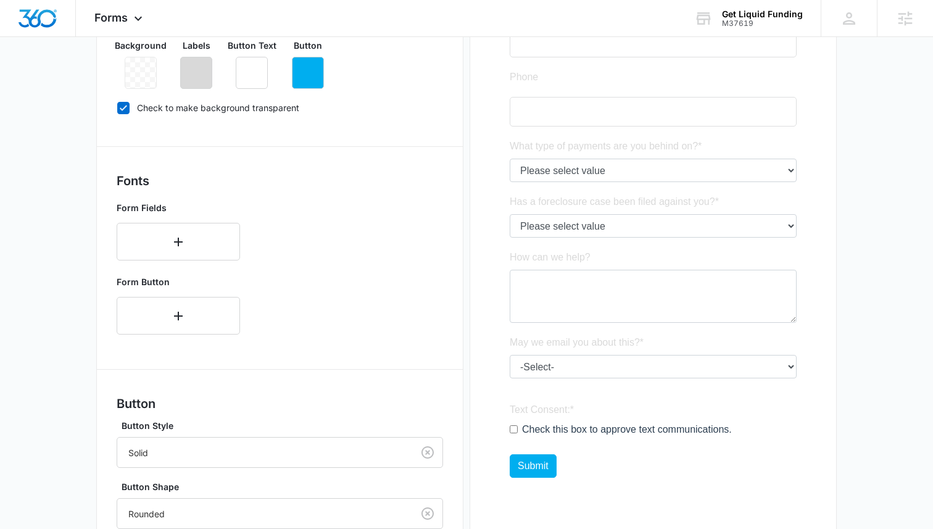
scroll to position [296, 0]
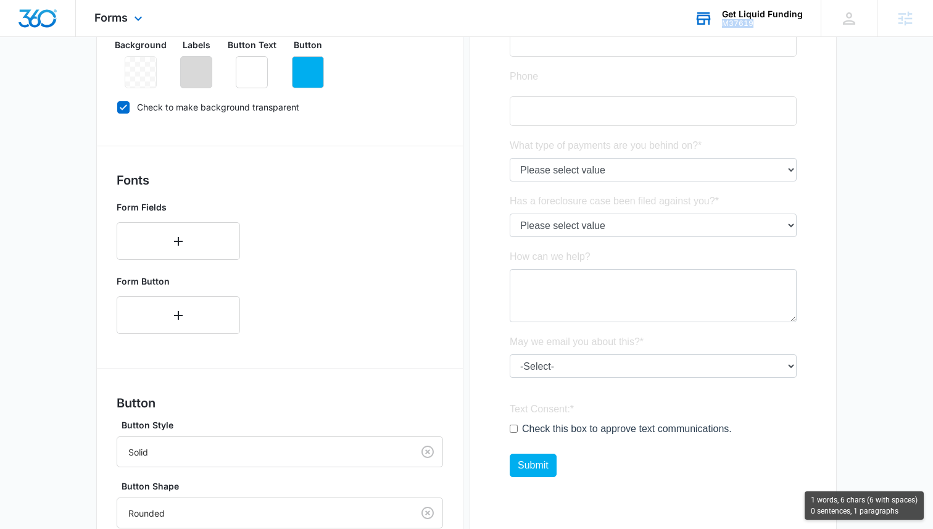
copy div "M37619"
drag, startPoint x: 763, startPoint y: 24, endPoint x: 723, endPoint y: 25, distance: 40.1
click at [723, 25] on div "Get Liquid Funding M37619 Your Accounts View All" at bounding box center [748, 18] width 145 height 36
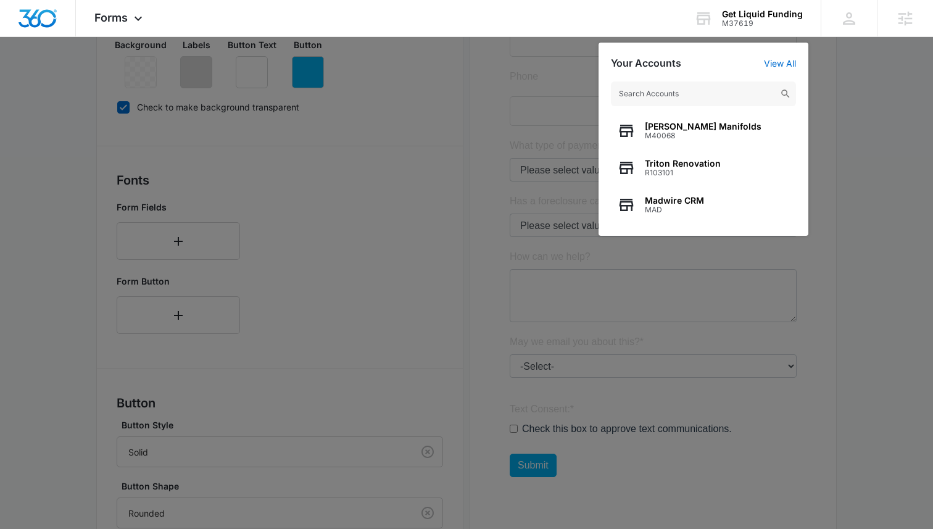
click at [328, 207] on div at bounding box center [466, 264] width 933 height 529
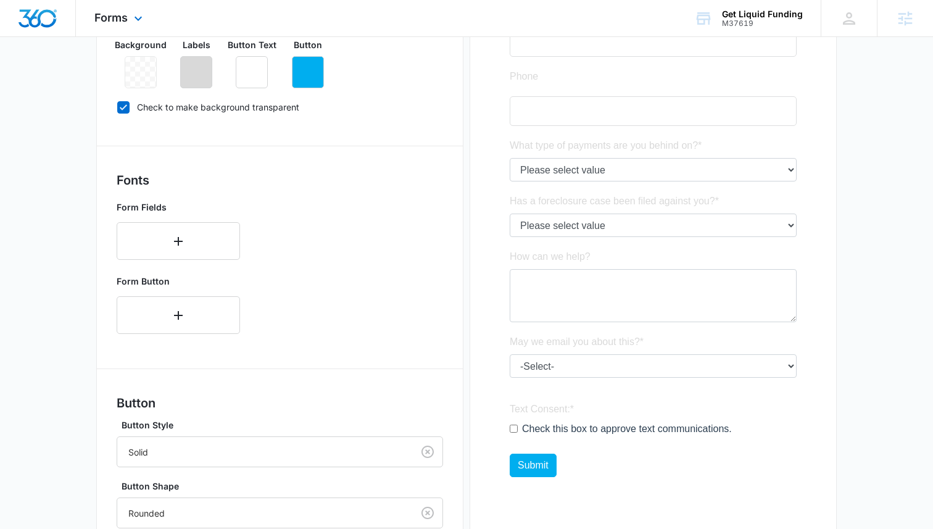
click at [118, 25] on div "Forms Apps Reputation Websites Forms CRM Email Social Content Ads Intelligence …" at bounding box center [120, 18] width 88 height 36
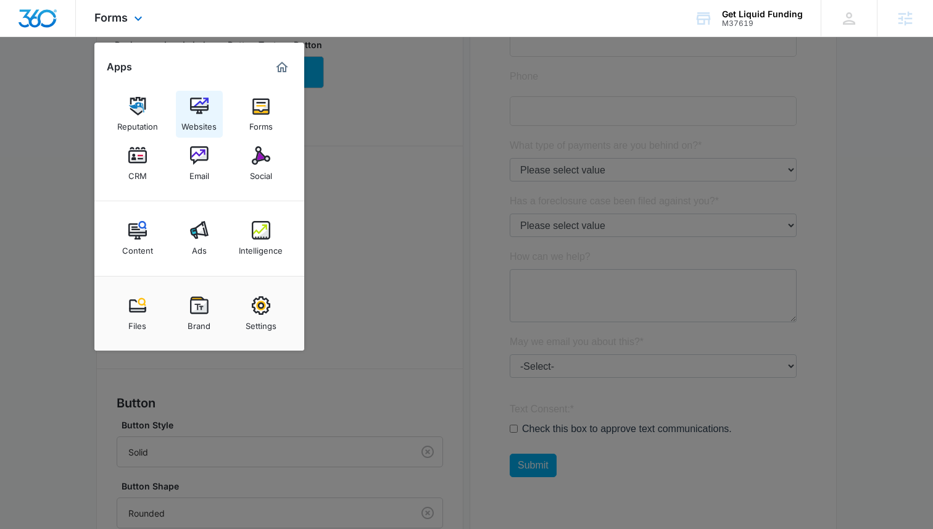
click at [209, 127] on div "Websites" at bounding box center [198, 123] width 35 height 16
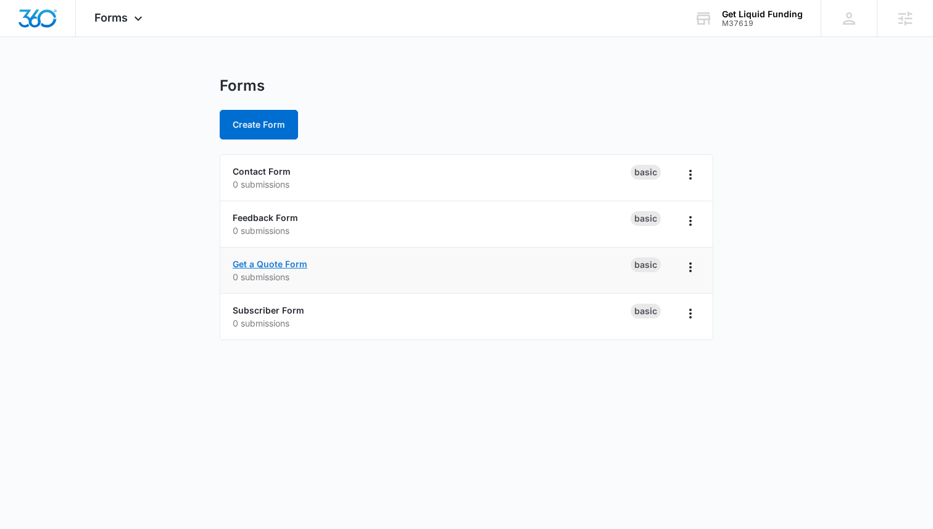
click at [270, 264] on link "Get a Quote Form" at bounding box center [270, 264] width 75 height 10
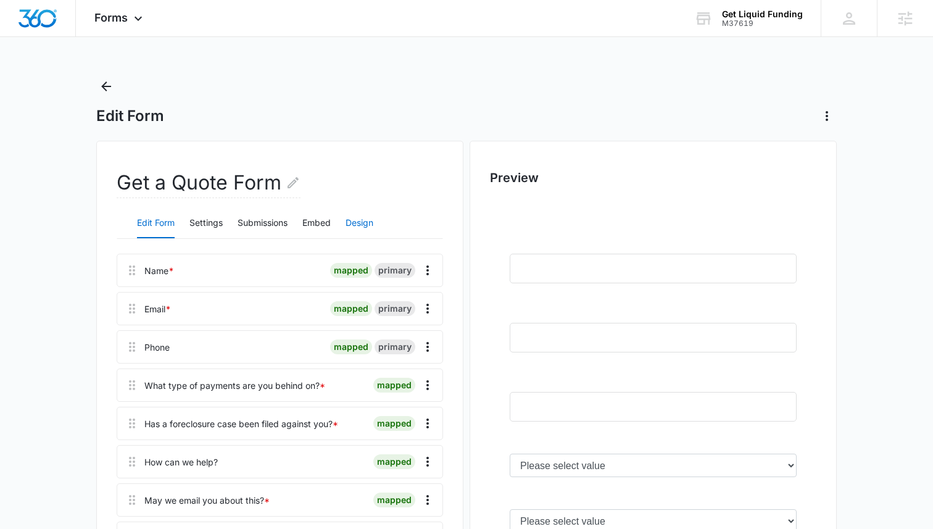
click at [357, 224] on button "Design" at bounding box center [360, 224] width 28 height 30
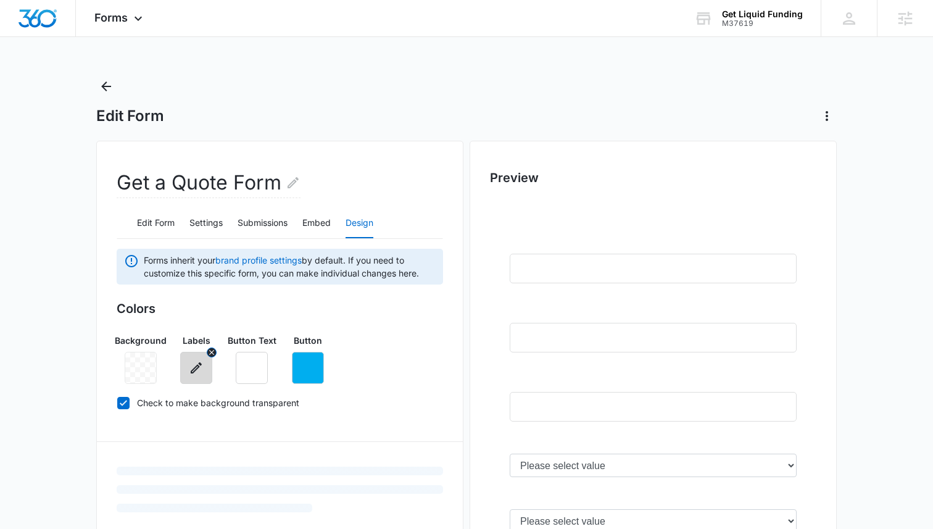
click at [202, 372] on icon "button" at bounding box center [196, 367] width 15 height 15
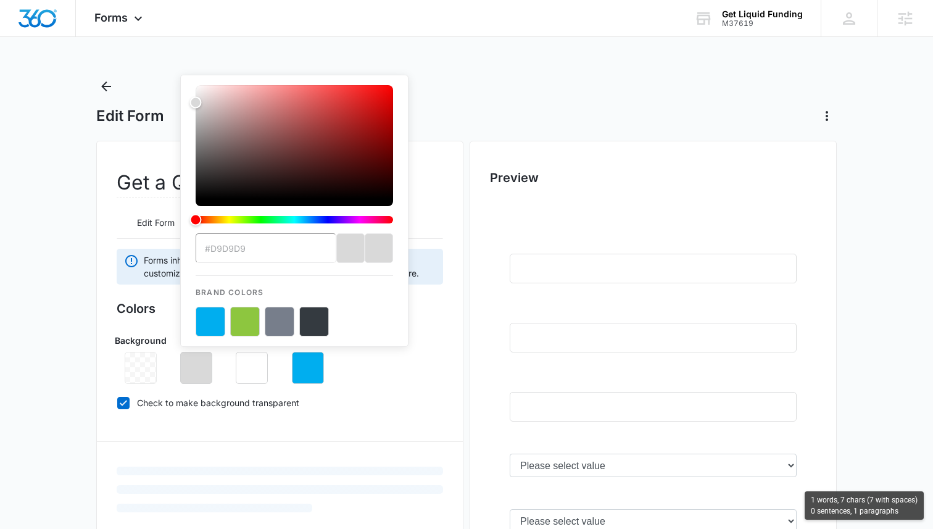
click at [263, 252] on input "#d9d9d9" at bounding box center [266, 248] width 141 height 30
drag, startPoint x: 263, startPoint y: 252, endPoint x: 228, endPoint y: 252, distance: 34.6
click at [228, 252] on input "#d9d9d9" at bounding box center [266, 248] width 141 height 30
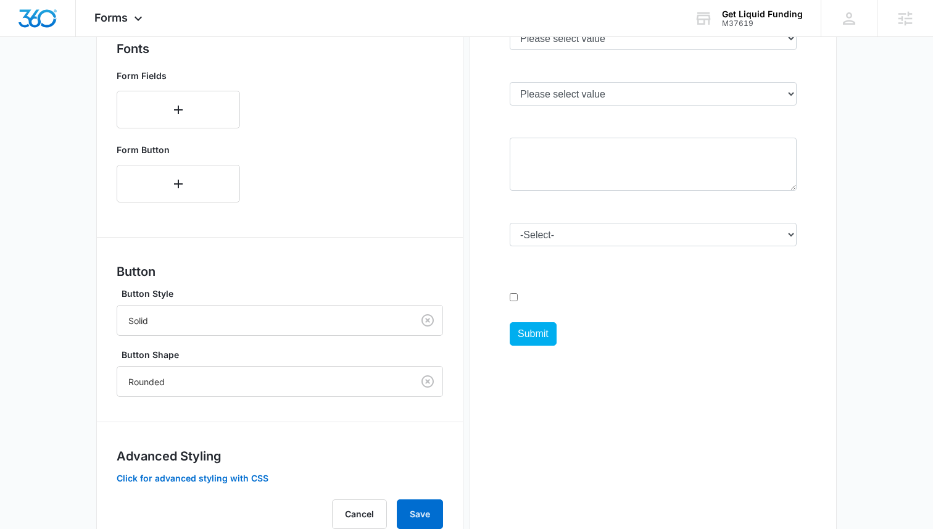
scroll to position [472, 0]
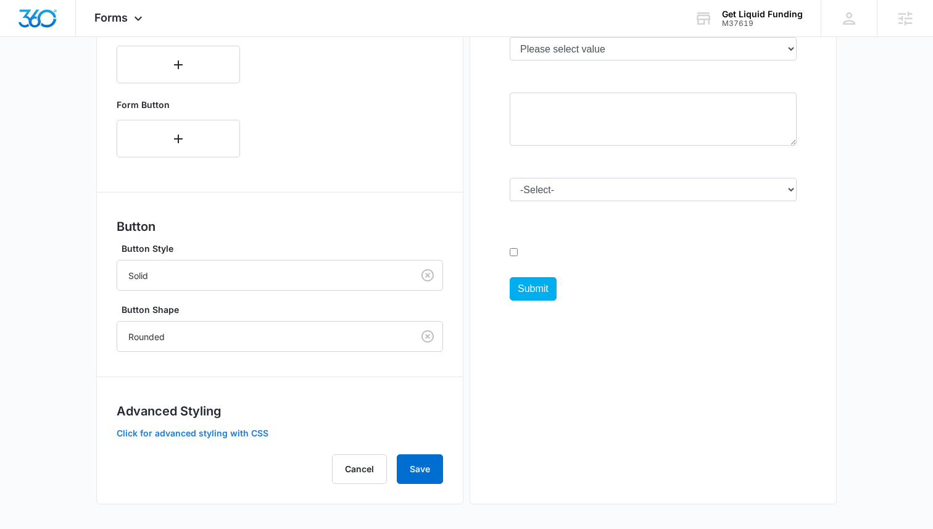
click at [260, 431] on button "Click for advanced styling with CSS" at bounding box center [193, 433] width 152 height 9
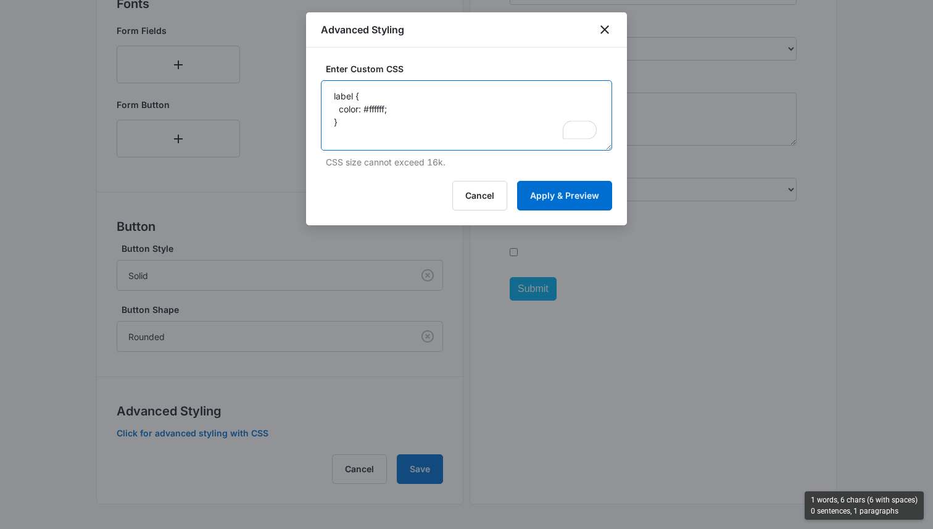
drag, startPoint x: 388, startPoint y: 107, endPoint x: 368, endPoint y: 107, distance: 19.1
click at [368, 107] on textarea "label { color: #ffffff; }" at bounding box center [466, 115] width 291 height 70
paste textarea "d9d9d9"
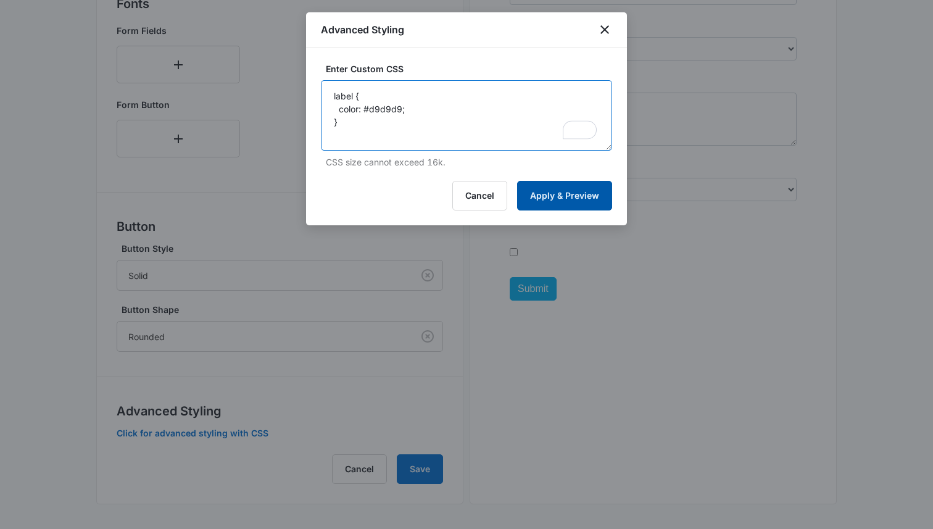
type textarea "label { color: #d9d9d9; }"
click at [541, 206] on button "Apply & Preview" at bounding box center [564, 196] width 95 height 30
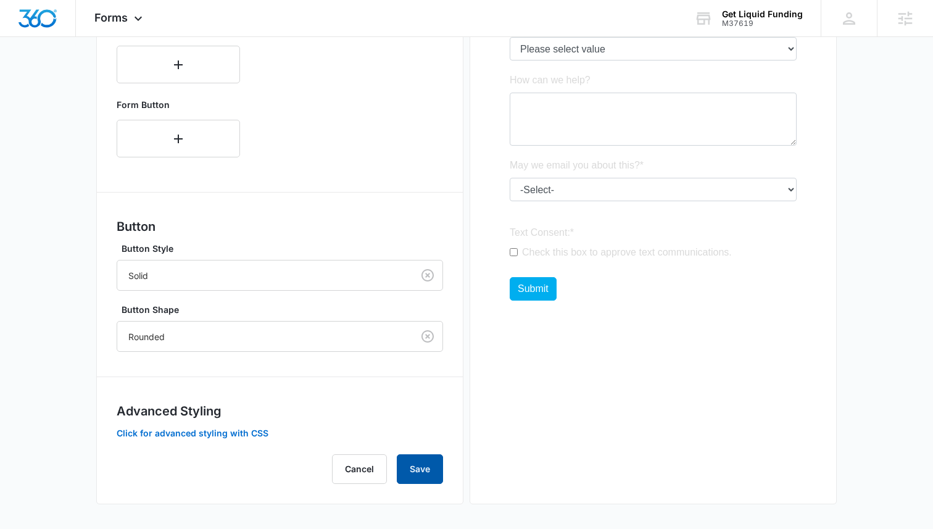
click at [436, 456] on button "Save" at bounding box center [420, 469] width 46 height 30
click at [210, 425] on div "Advanced Styling Click for advanced styling with CSS" at bounding box center [280, 421] width 327 height 38
click at [210, 429] on button "Click for advanced styling with CSS" at bounding box center [193, 433] width 152 height 9
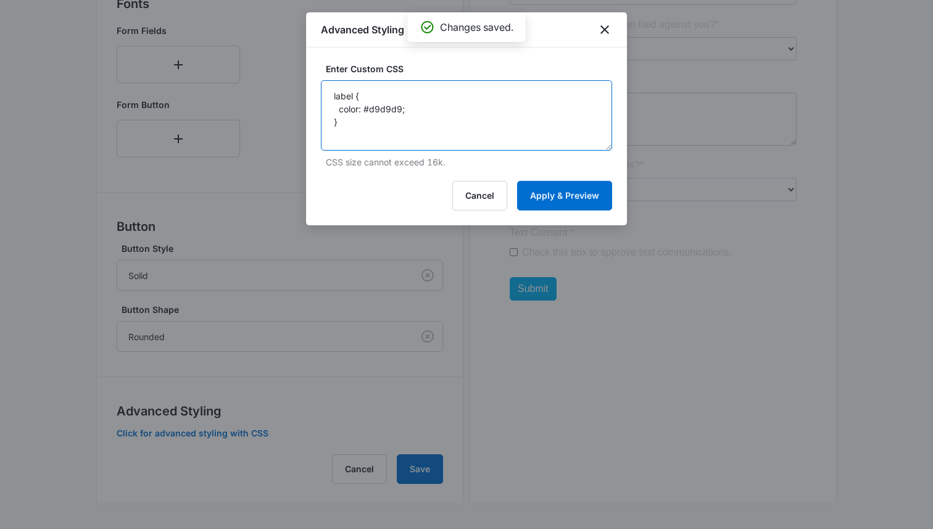
click at [430, 136] on textarea "label { color: #d9d9d9; }" at bounding box center [466, 115] width 291 height 70
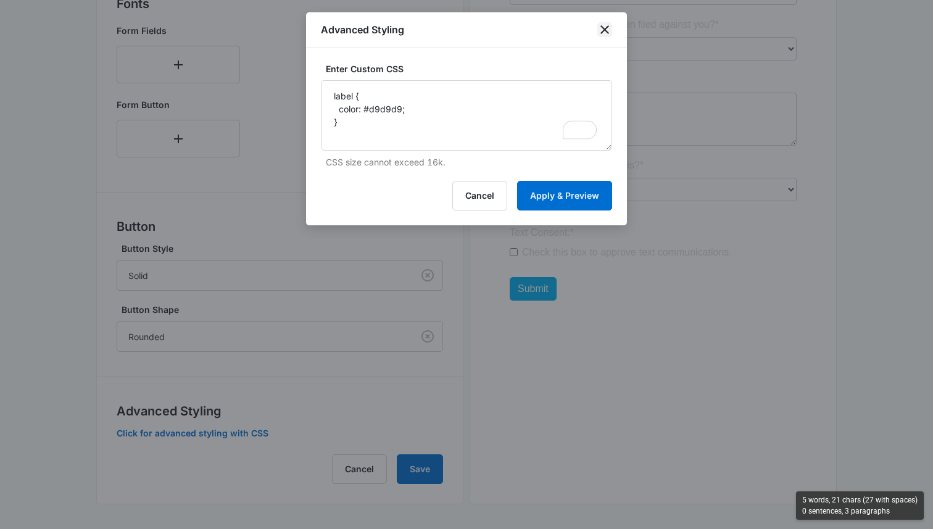
click at [602, 32] on icon "close" at bounding box center [605, 29] width 9 height 9
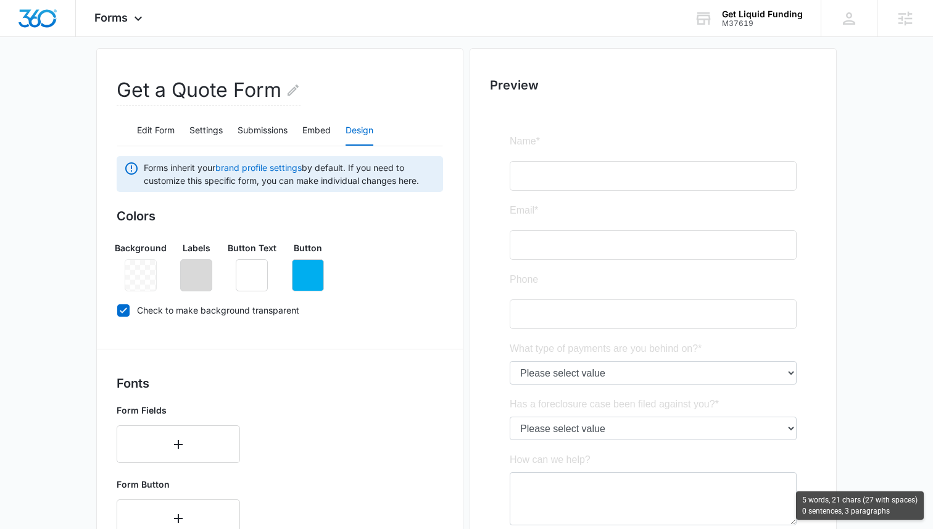
scroll to position [0, 0]
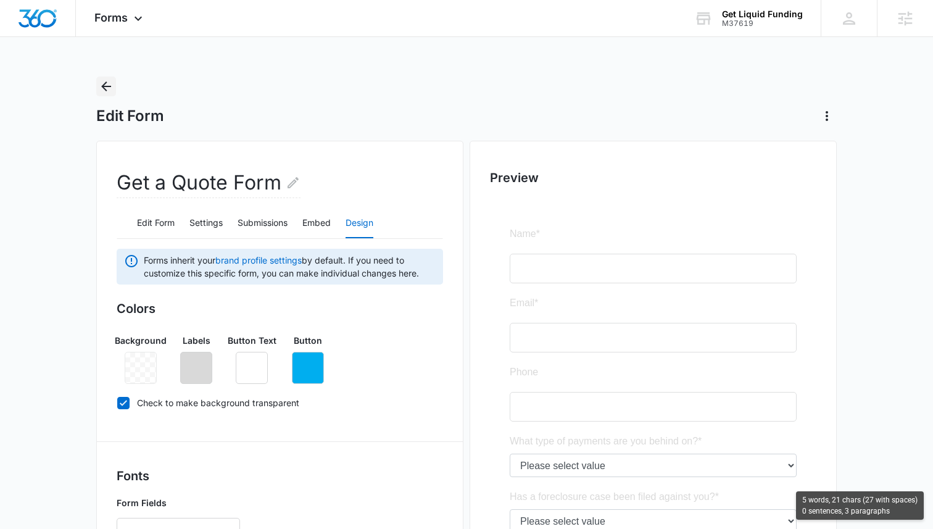
click at [99, 84] on icon "Back" at bounding box center [106, 86] width 15 height 15
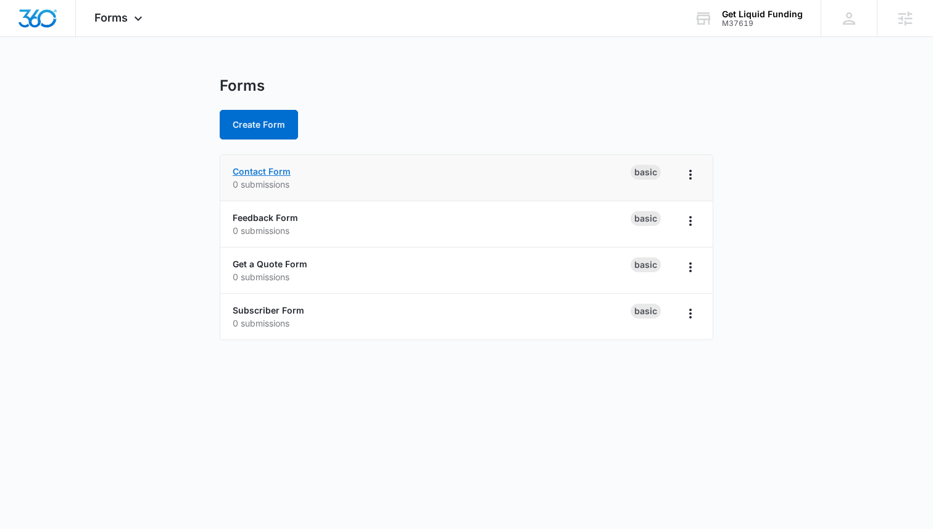
click at [272, 170] on link "Contact Form" at bounding box center [262, 171] width 58 height 10
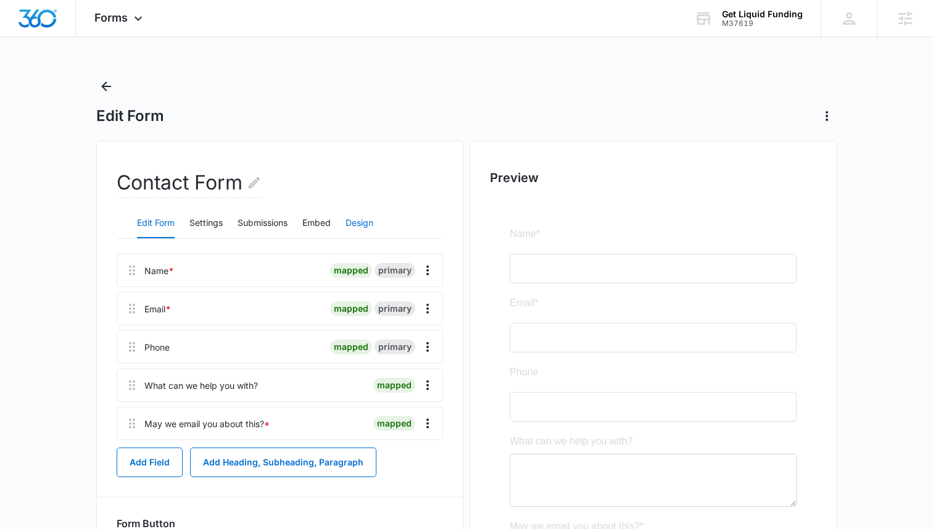
click at [353, 218] on button "Design" at bounding box center [360, 224] width 28 height 30
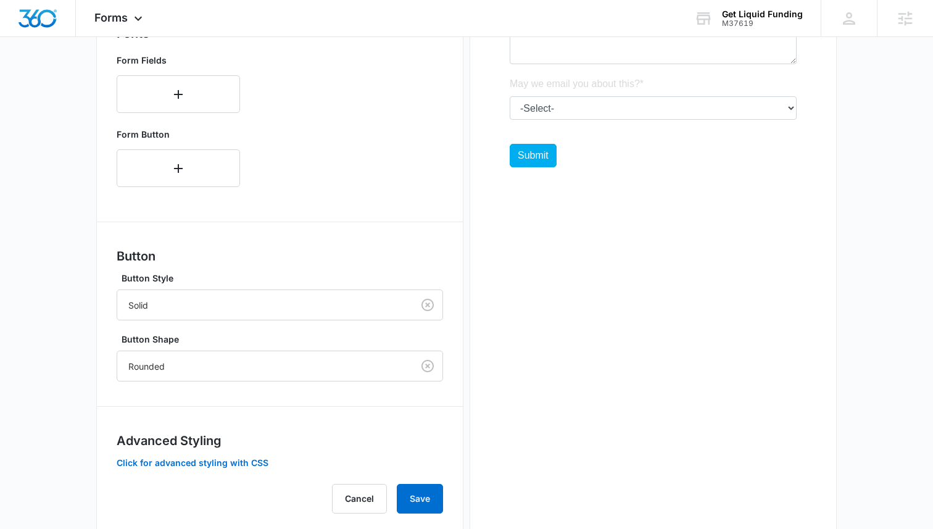
scroll to position [472, 0]
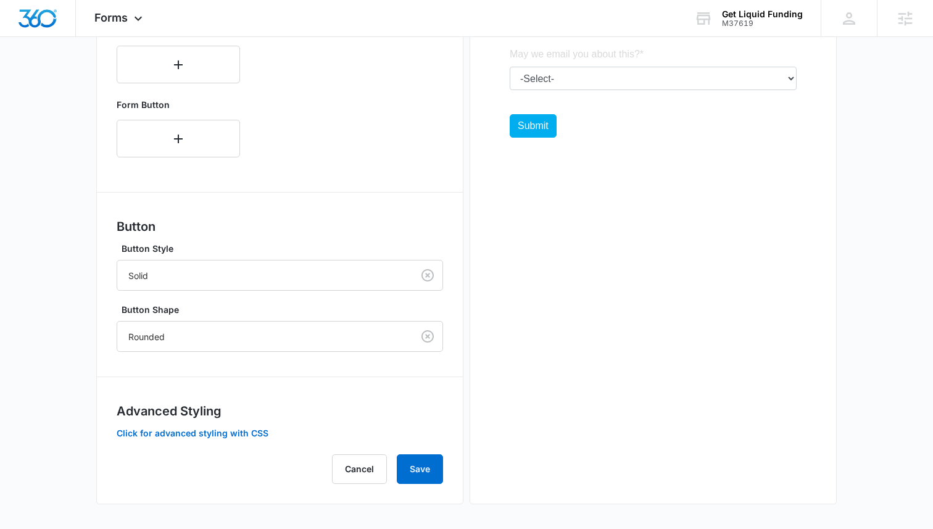
click at [210, 441] on div "Forms inherit your brand profile settings by default. If you need to customize …" at bounding box center [280, 130] width 327 height 707
click at [212, 433] on button "Click for advanced styling with CSS" at bounding box center [193, 433] width 152 height 9
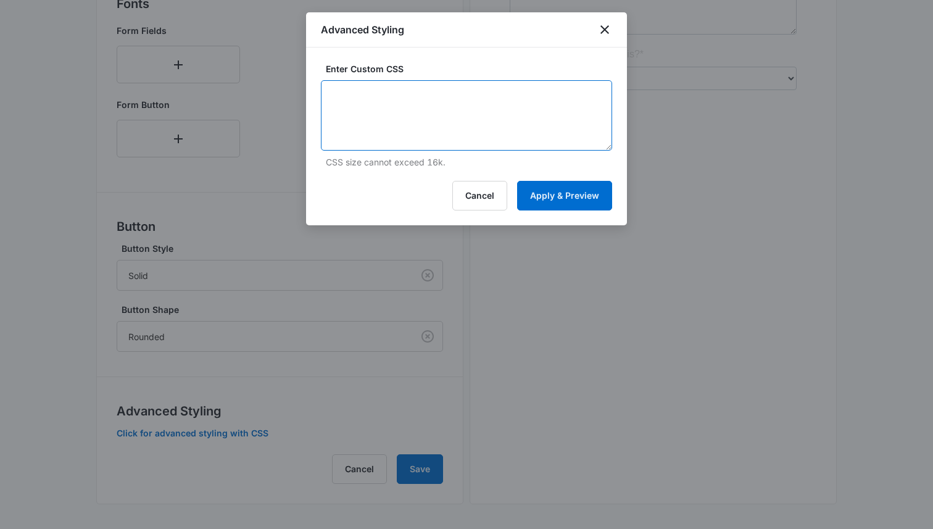
click at [437, 124] on textarea at bounding box center [466, 115] width 291 height 70
click at [608, 30] on icon "close" at bounding box center [604, 29] width 15 height 15
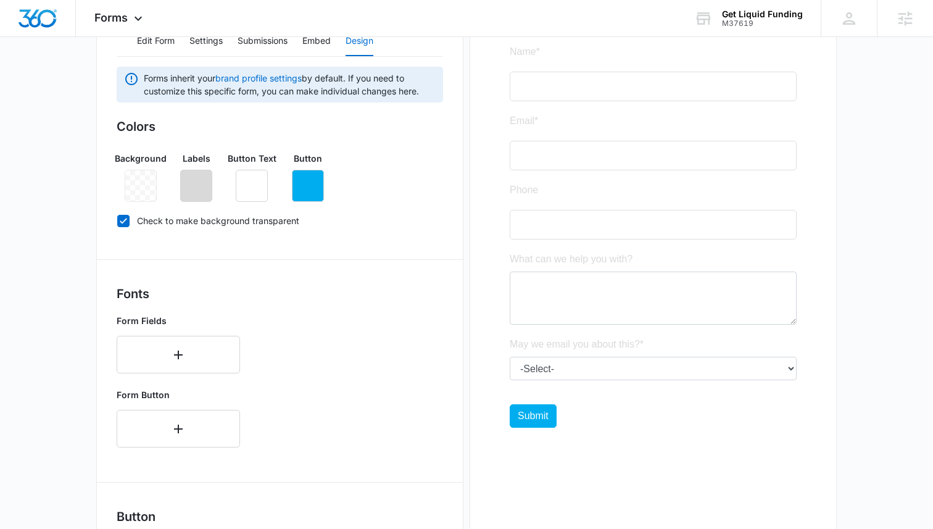
scroll to position [0, 0]
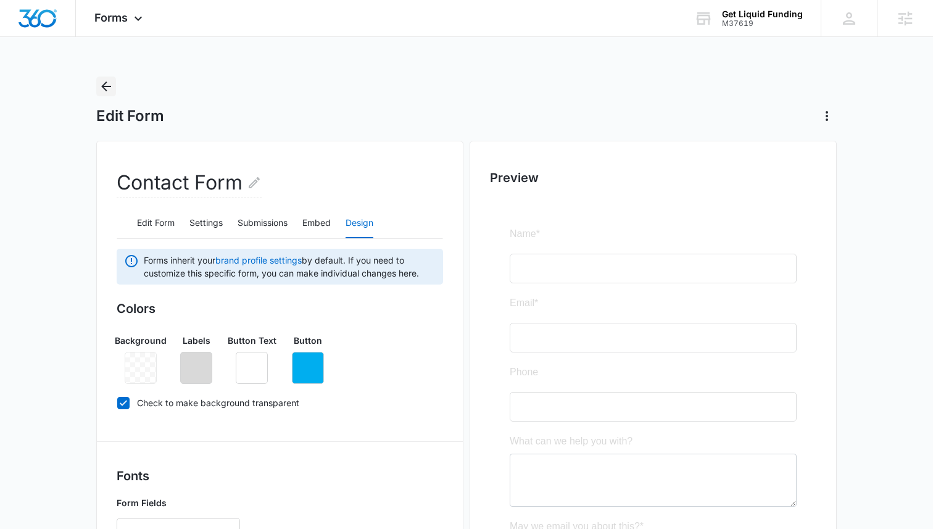
click at [100, 85] on icon "Back" at bounding box center [106, 86] width 15 height 15
